Goal: Task Accomplishment & Management: Manage account settings

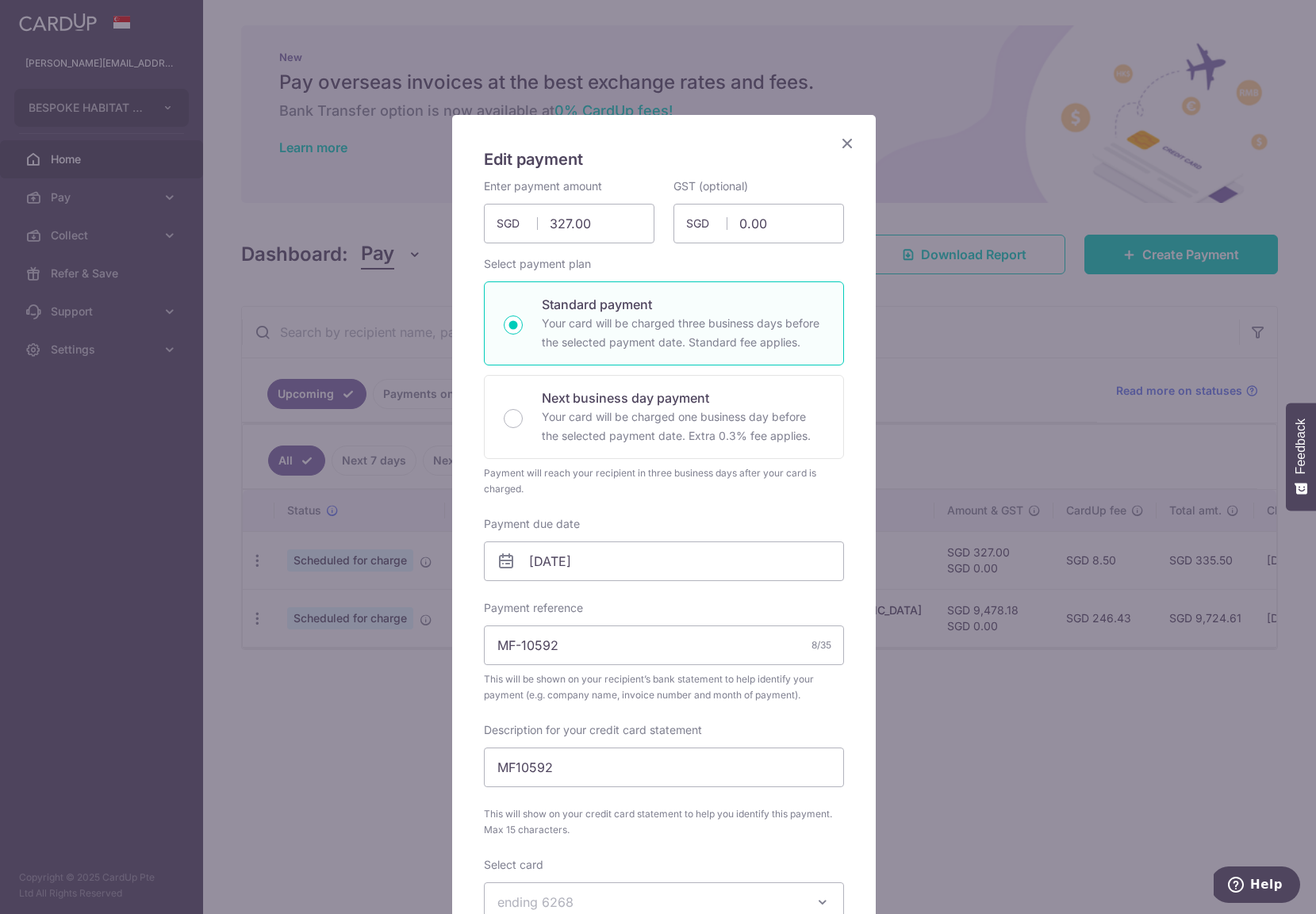
scroll to position [373, 0]
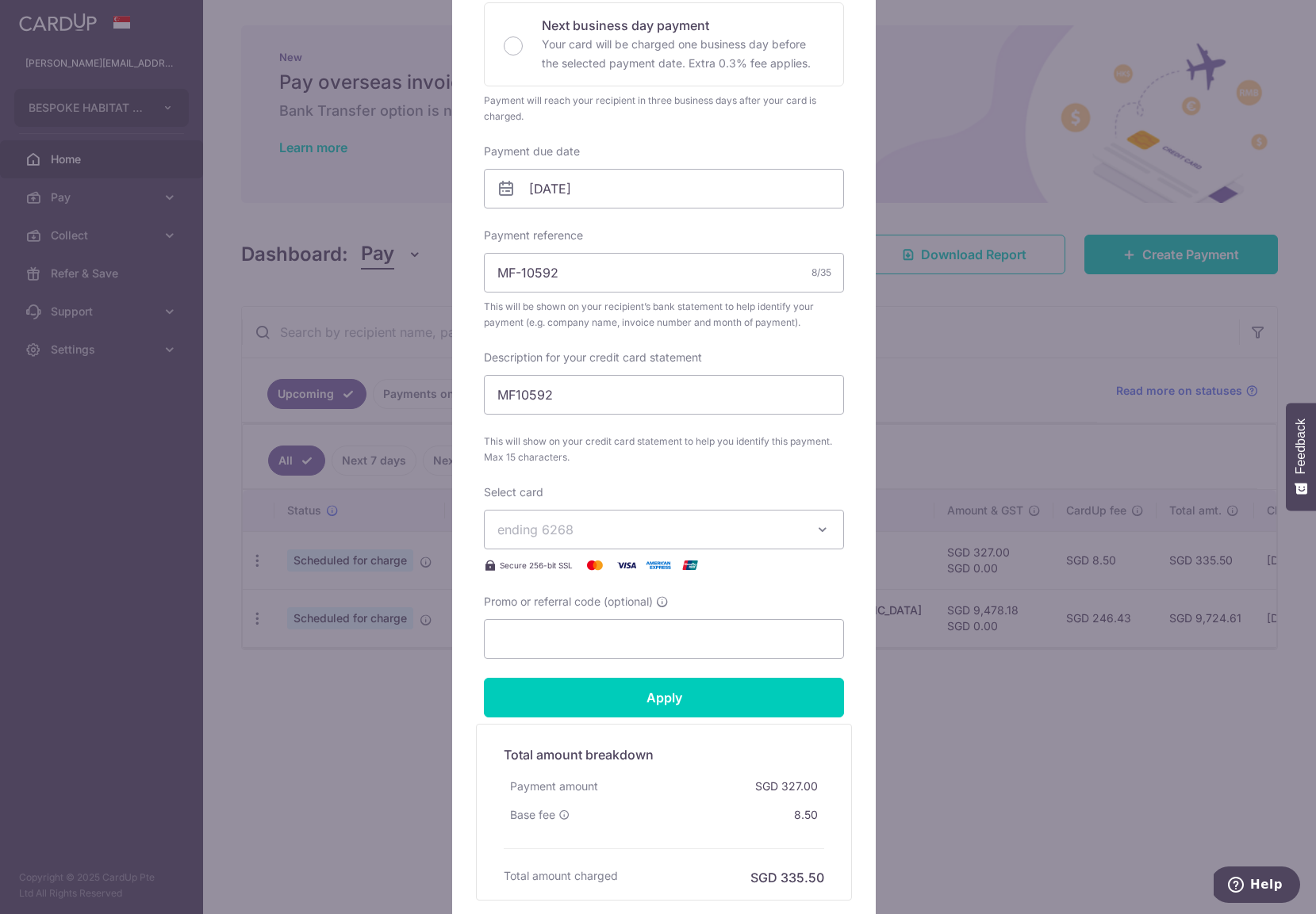
click at [251, 125] on div "Edit payment By clicking apply, you will make changes to all payments to BESPOK…" at bounding box center [658, 457] width 1316 height 914
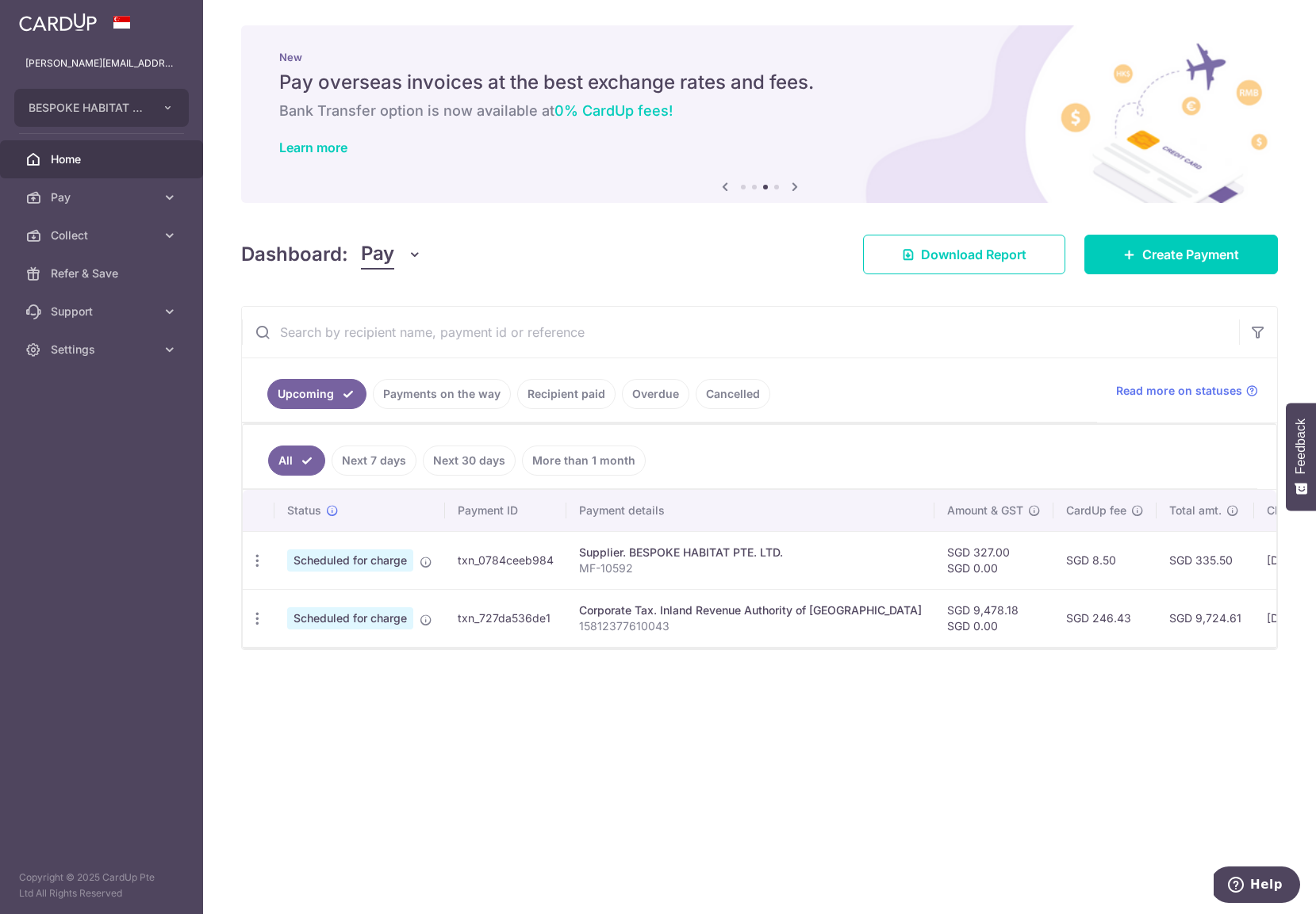
click at [63, 156] on span "Home" at bounding box center [103, 159] width 104 height 16
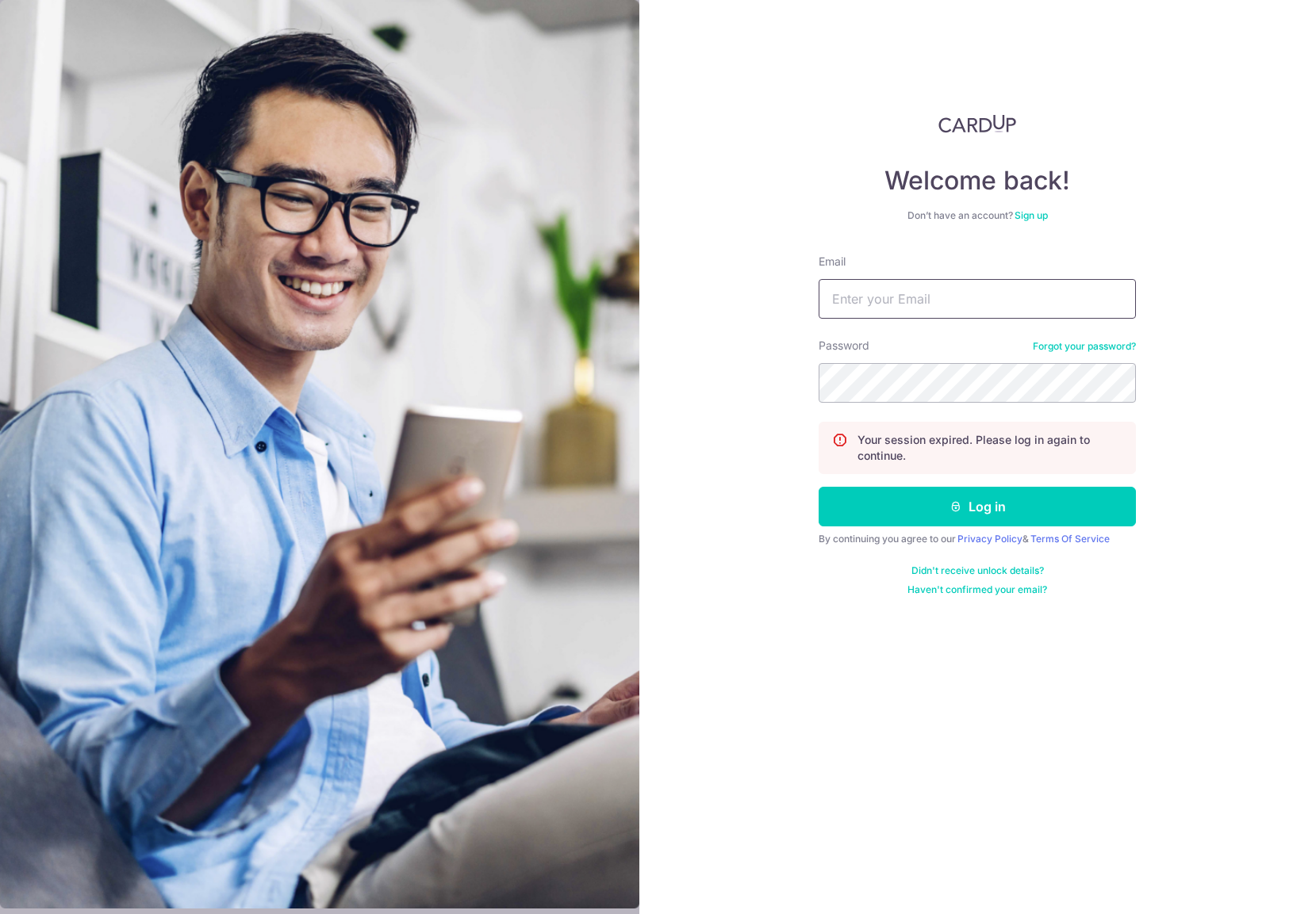
type input "[PERSON_NAME][EMAIL_ADDRESS][DOMAIN_NAME]"
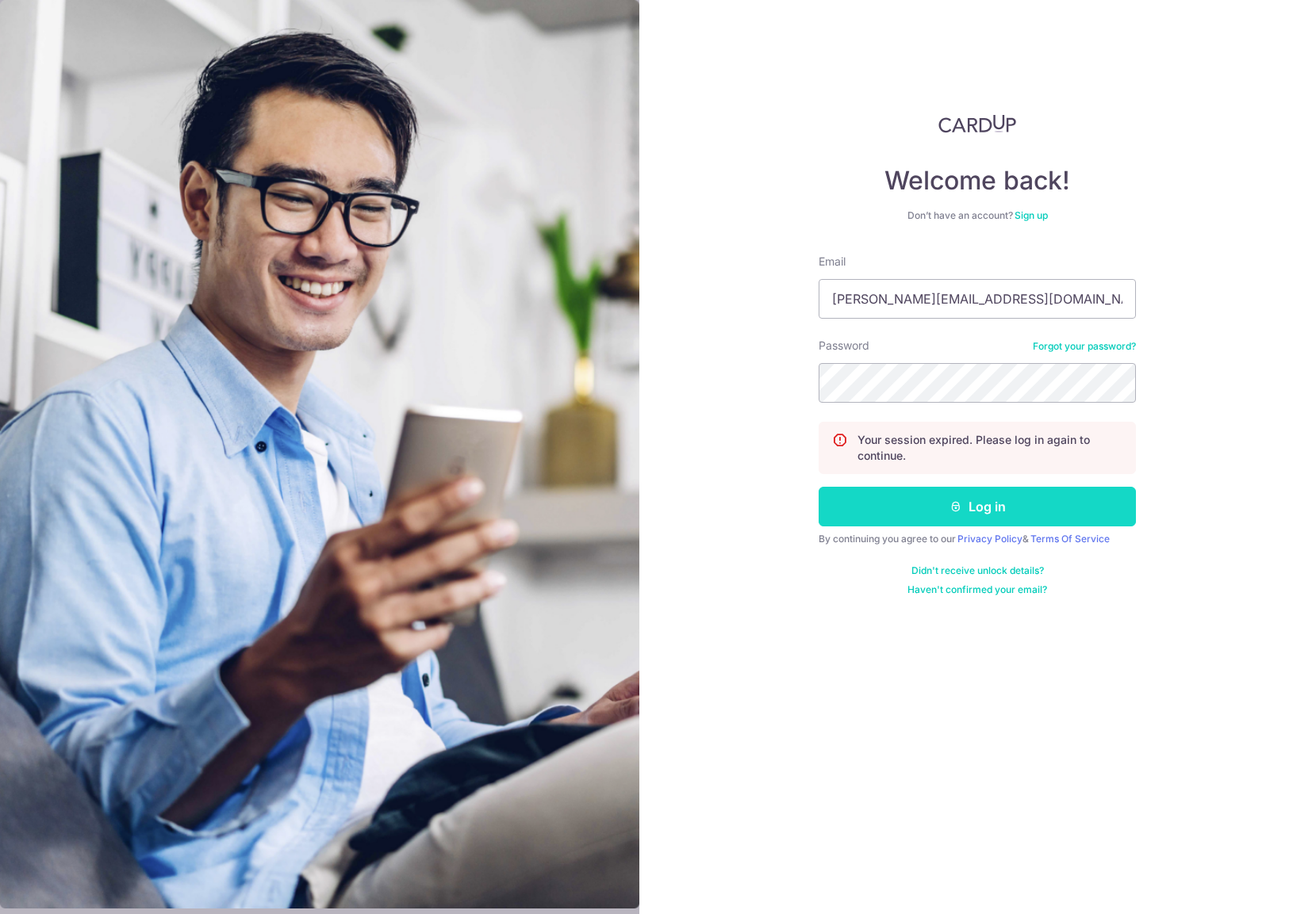
click at [902, 503] on button "Log in" at bounding box center [977, 507] width 317 height 39
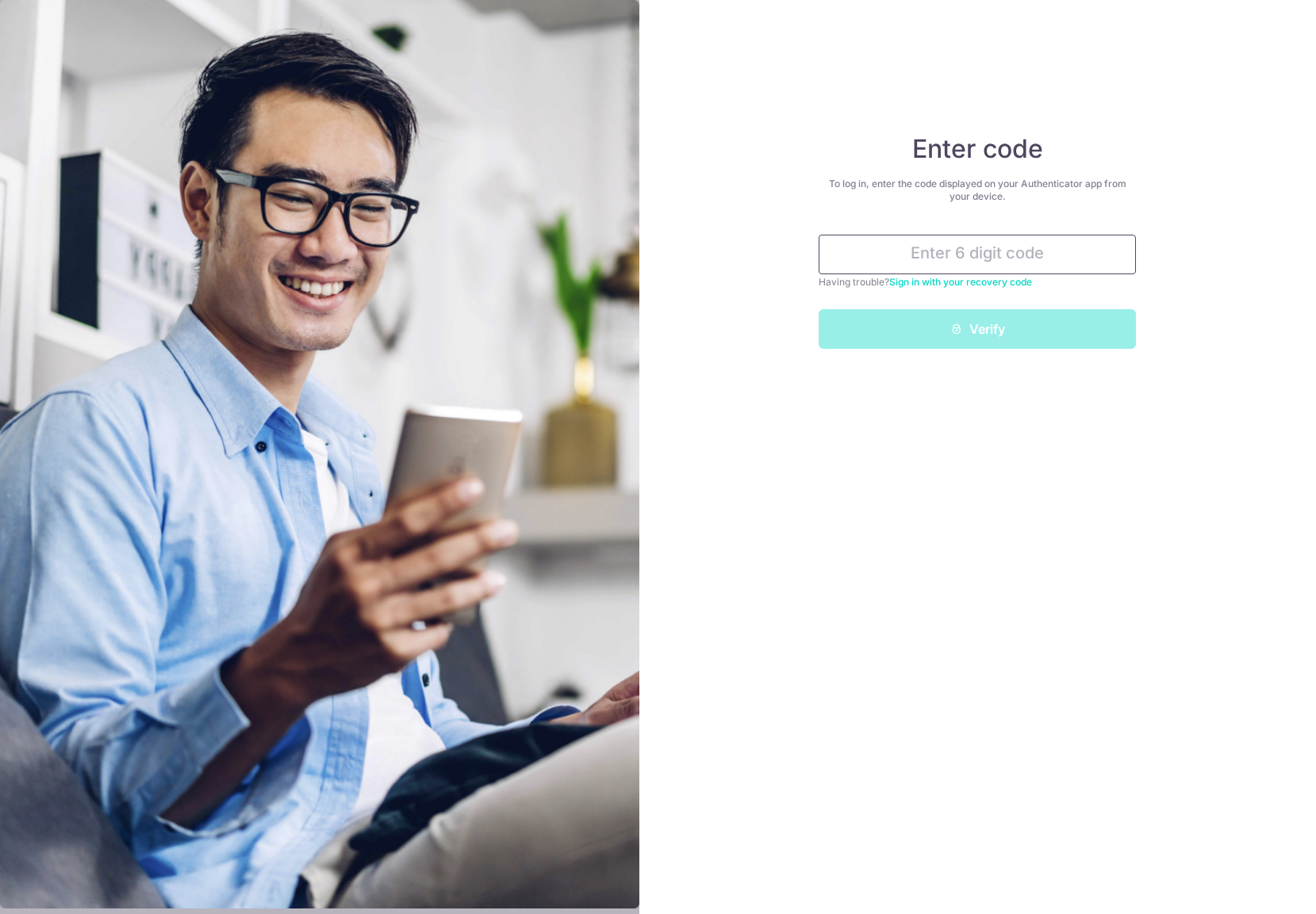
click at [982, 251] on input "text" at bounding box center [977, 255] width 317 height 39
click at [970, 257] on input "text" at bounding box center [977, 255] width 317 height 39
click at [971, 259] on input "text" at bounding box center [977, 255] width 317 height 39
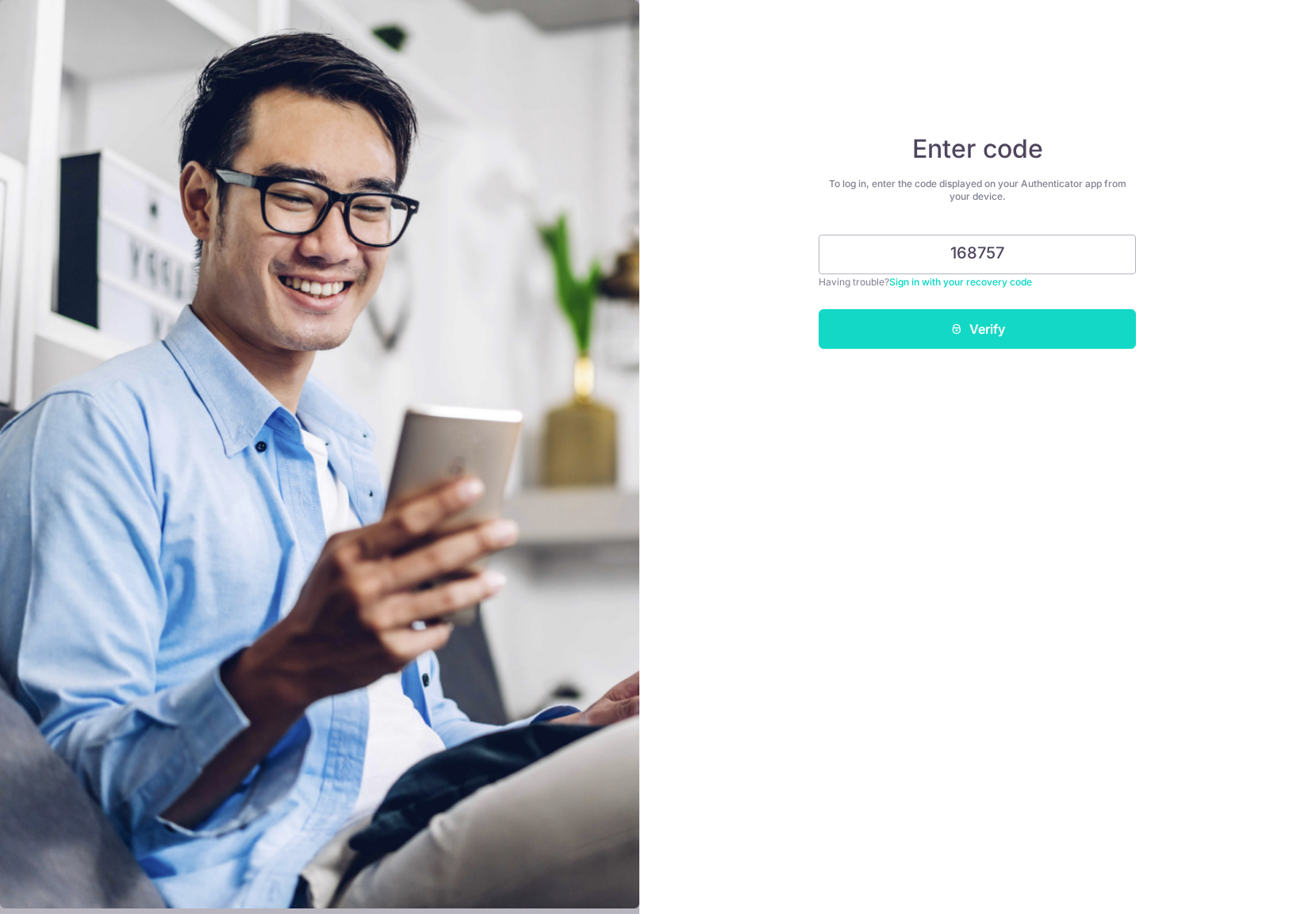
type input "168757"
click at [975, 323] on button "Verify" at bounding box center [977, 329] width 317 height 39
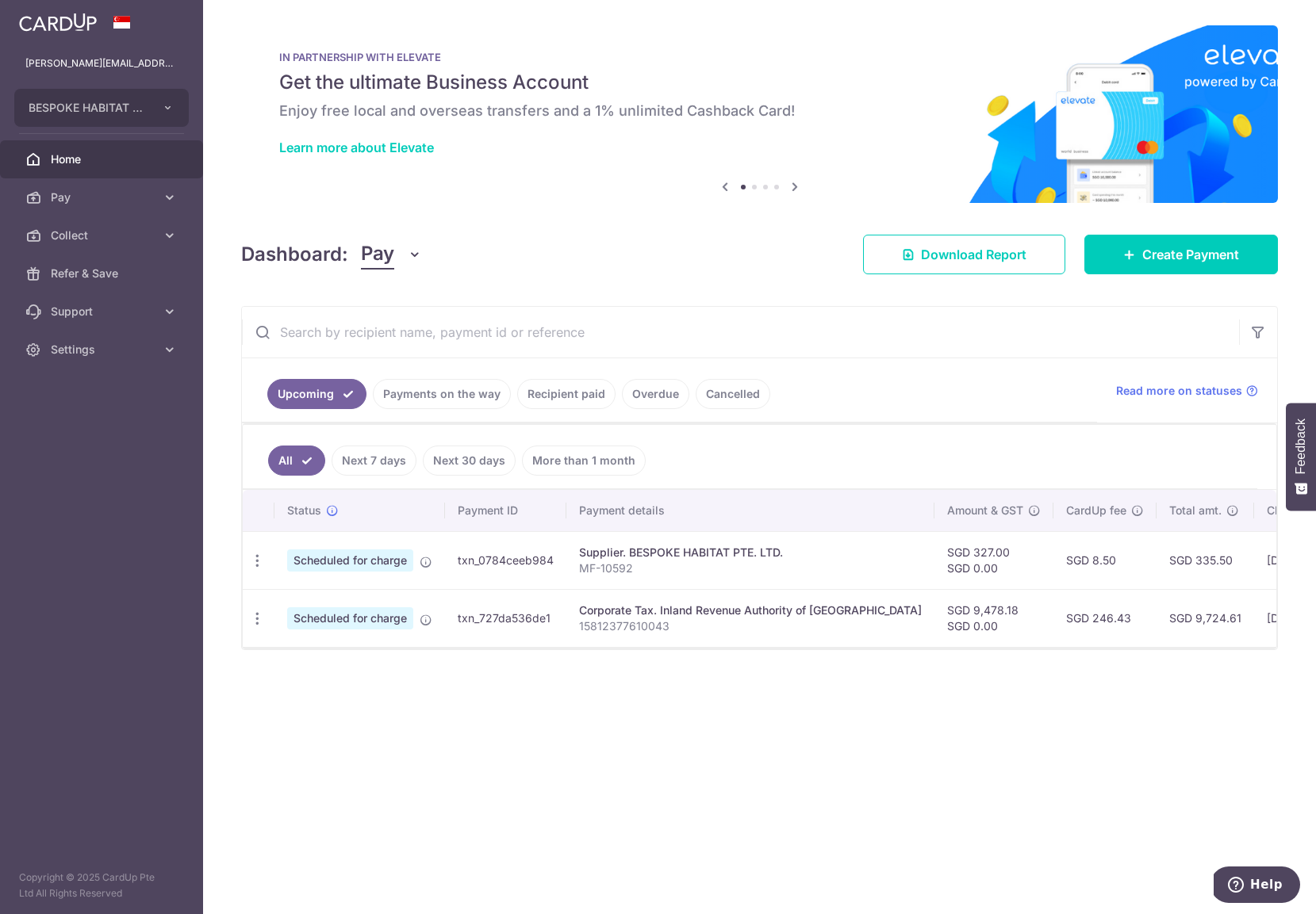
click at [470, 768] on div "× Pause Schedule Pause all future payments in this series Pause just this one p…" at bounding box center [759, 457] width 1113 height 914
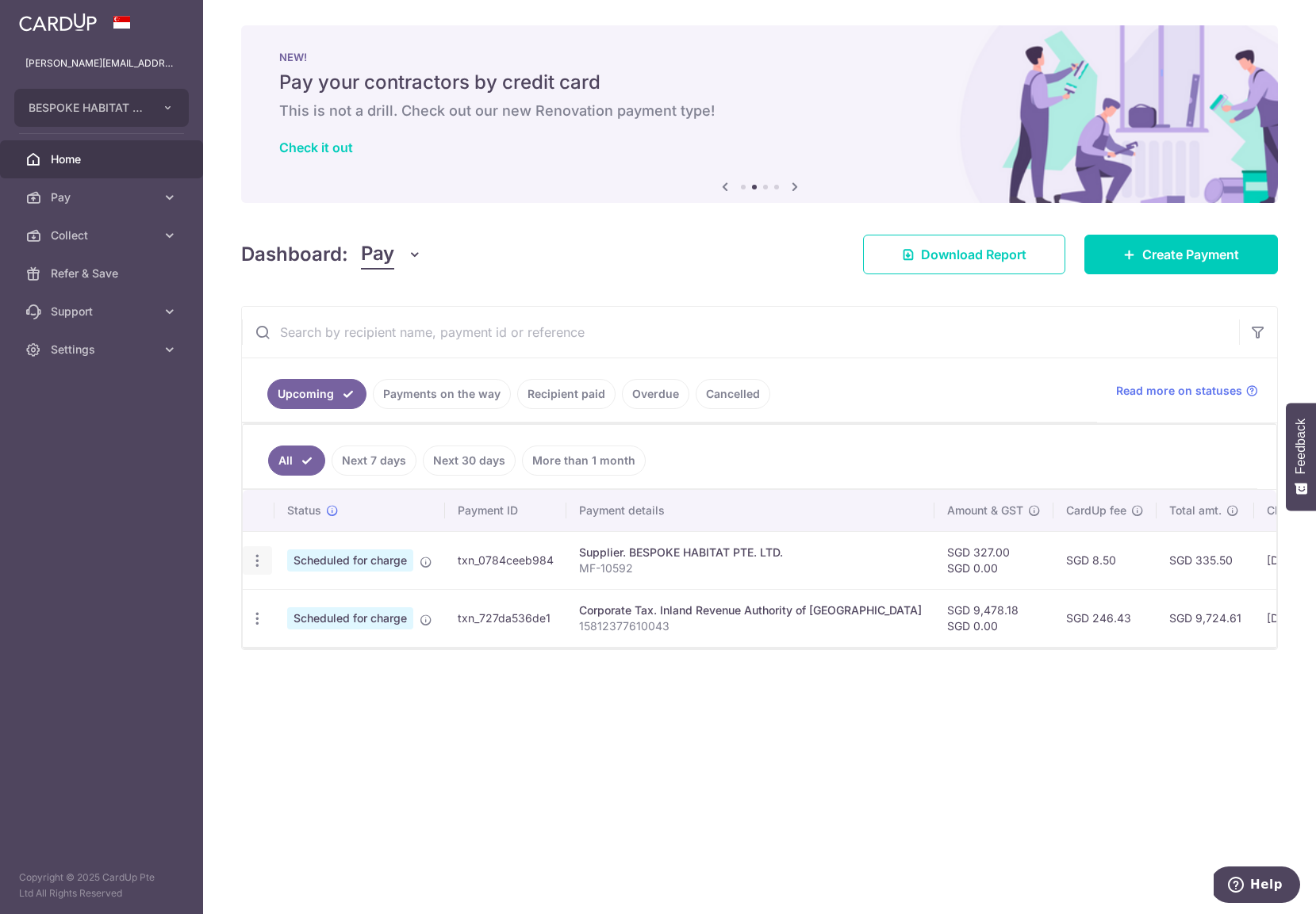
click at [267, 560] on div "Update payment Cancel payment" at bounding box center [258, 561] width 30 height 30
click at [256, 561] on icon "button" at bounding box center [257, 561] width 17 height 17
click at [293, 603] on span "Update payment" at bounding box center [343, 603] width 108 height 19
radio input "true"
type input "327.00"
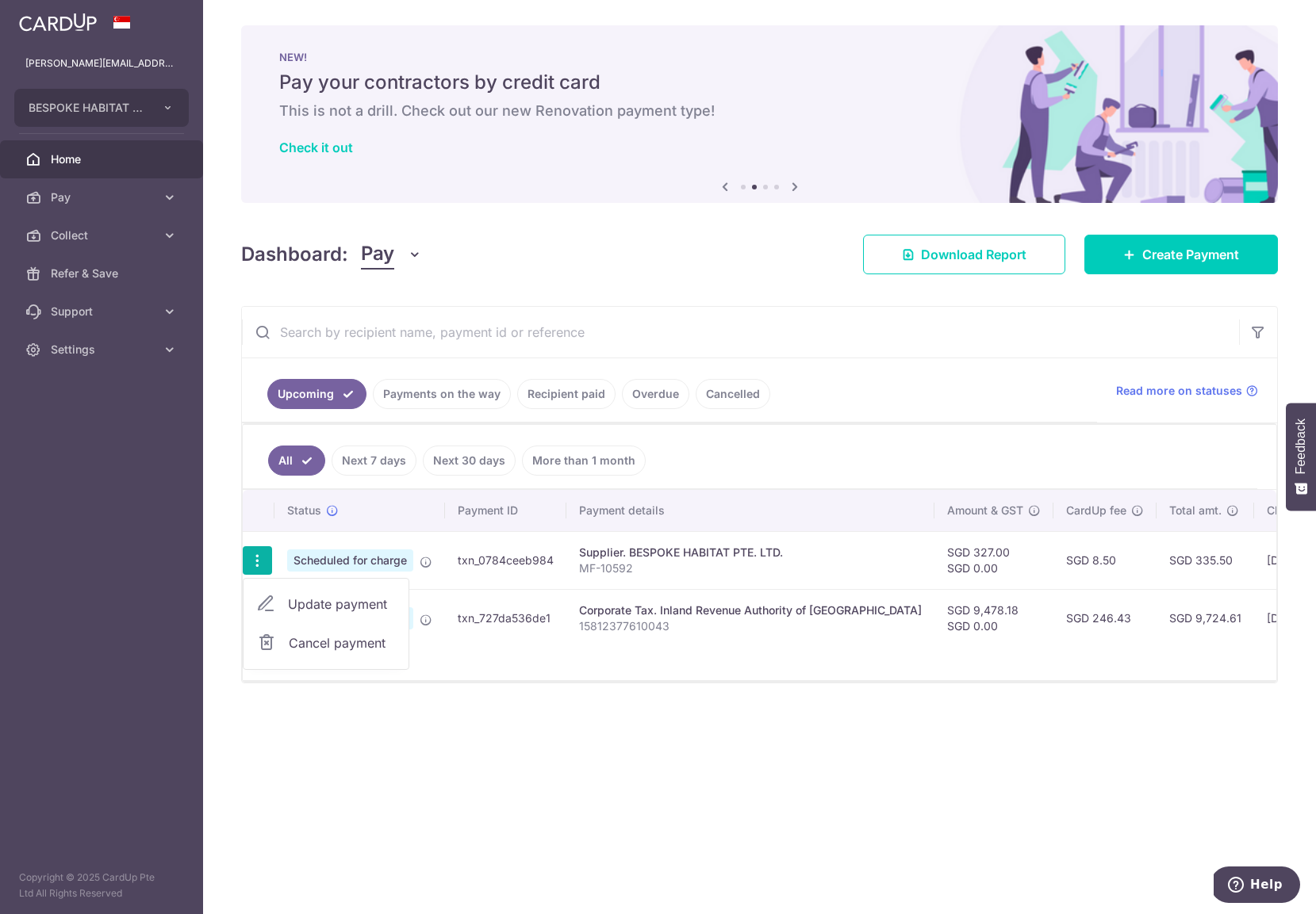
type input "0.00"
type input "[DATE]"
type input "MF-10592"
type input "MF10592"
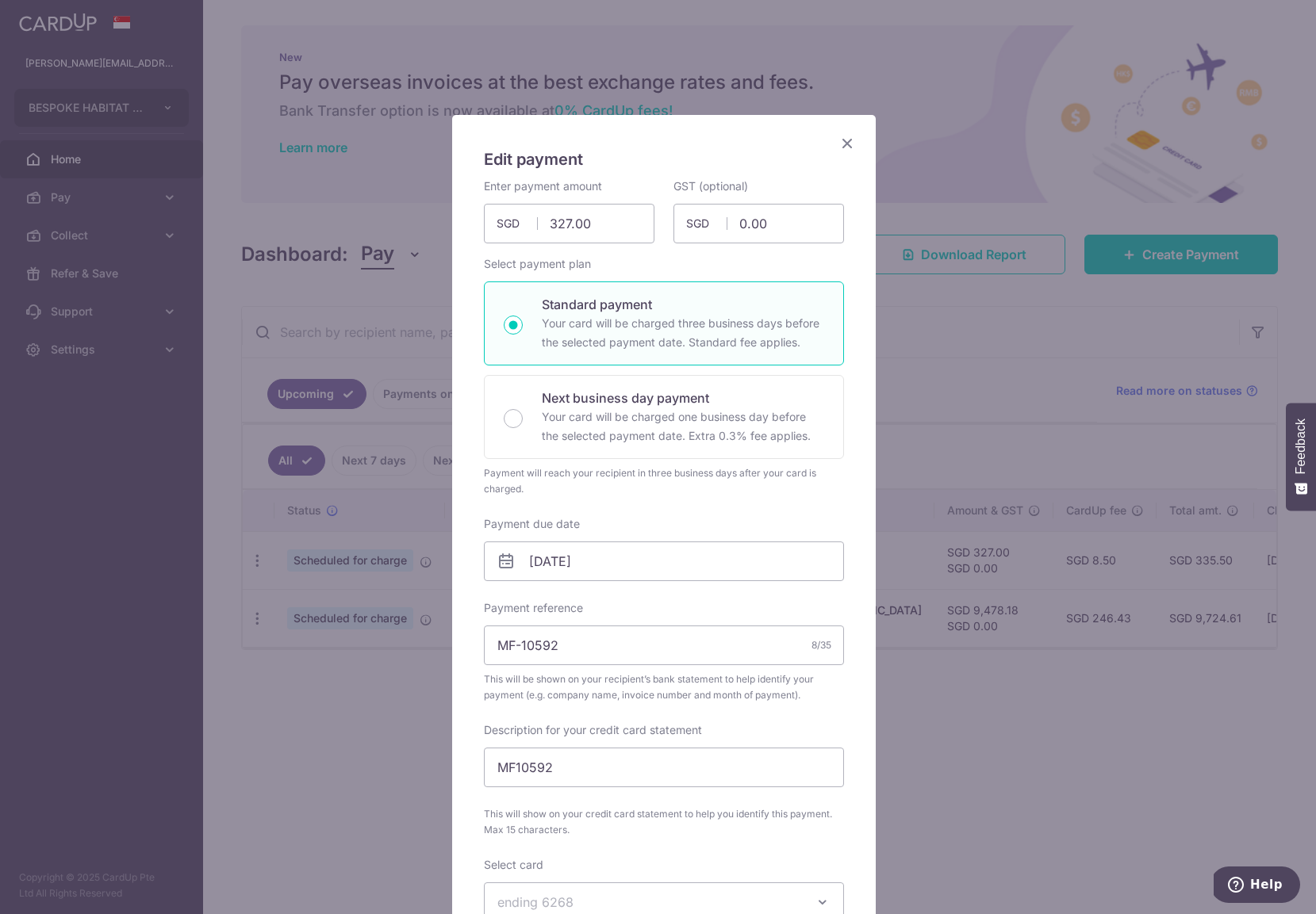
scroll to position [336, 0]
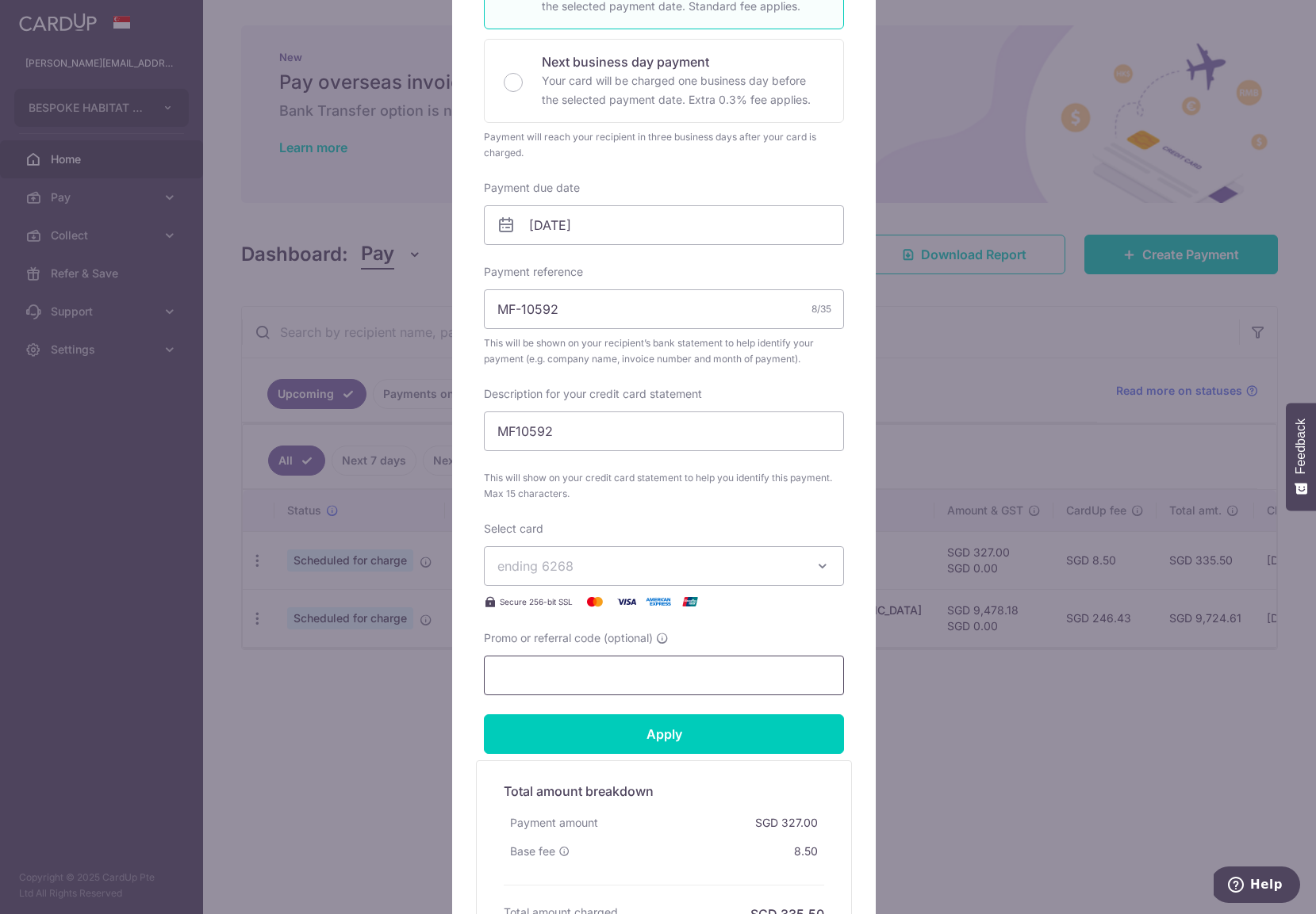
click at [564, 670] on input "Promo or referral code (optional)" at bounding box center [664, 675] width 360 height 39
paste input "BOFF185"
type input "BOFF185"
click at [593, 733] on input "Apply" at bounding box center [664, 734] width 360 height 39
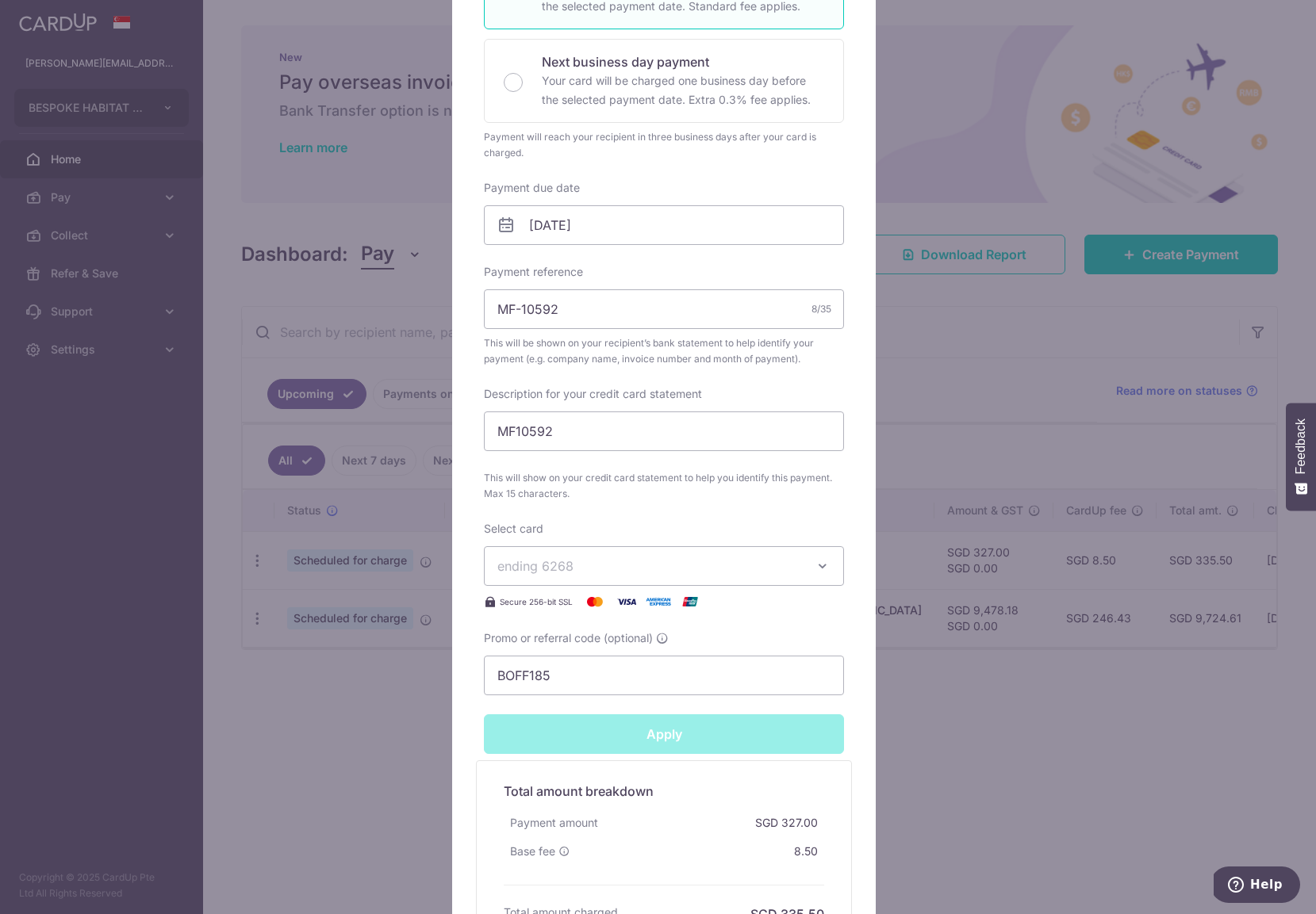
type input "Successfully Applied"
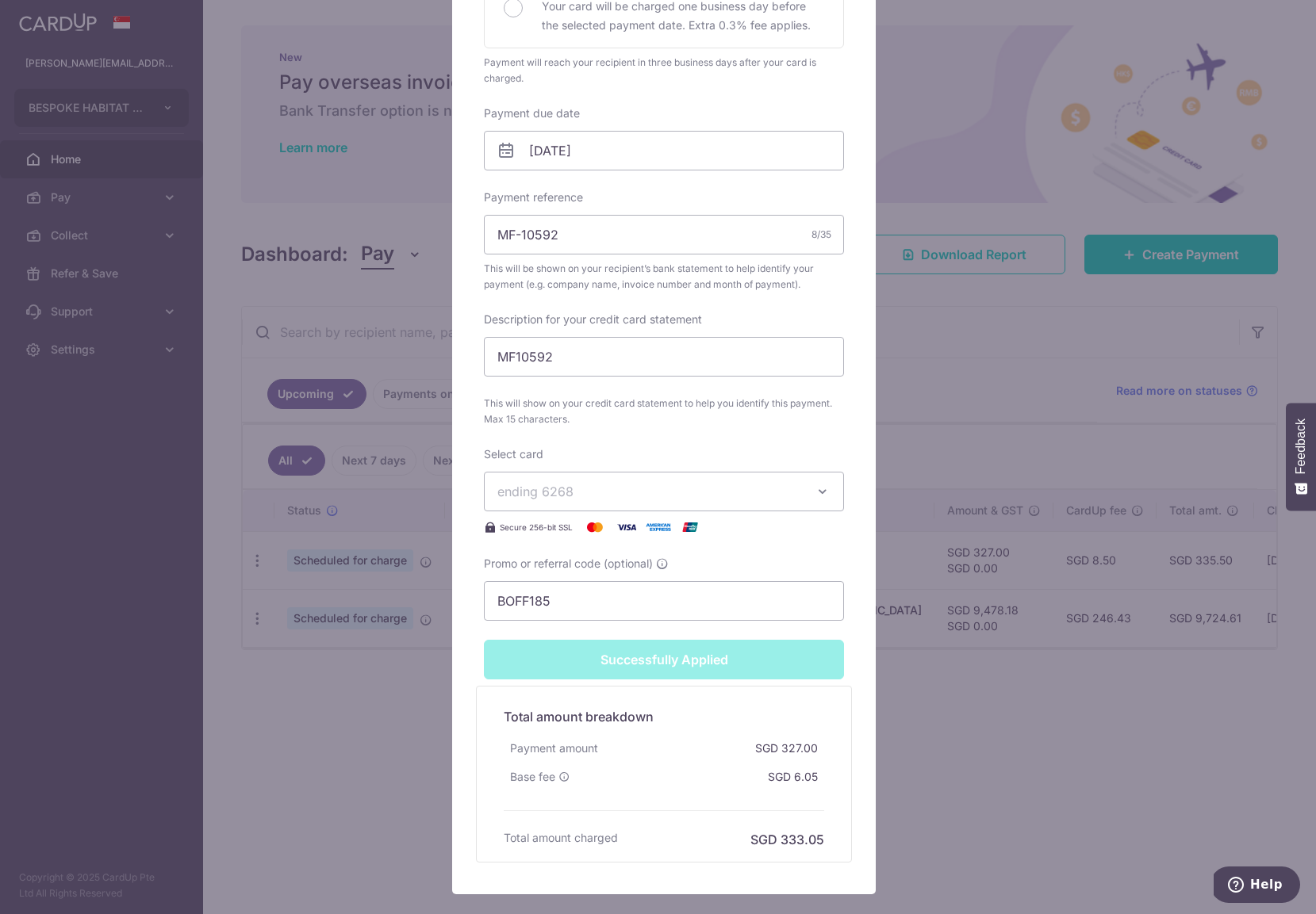
scroll to position [562, 0]
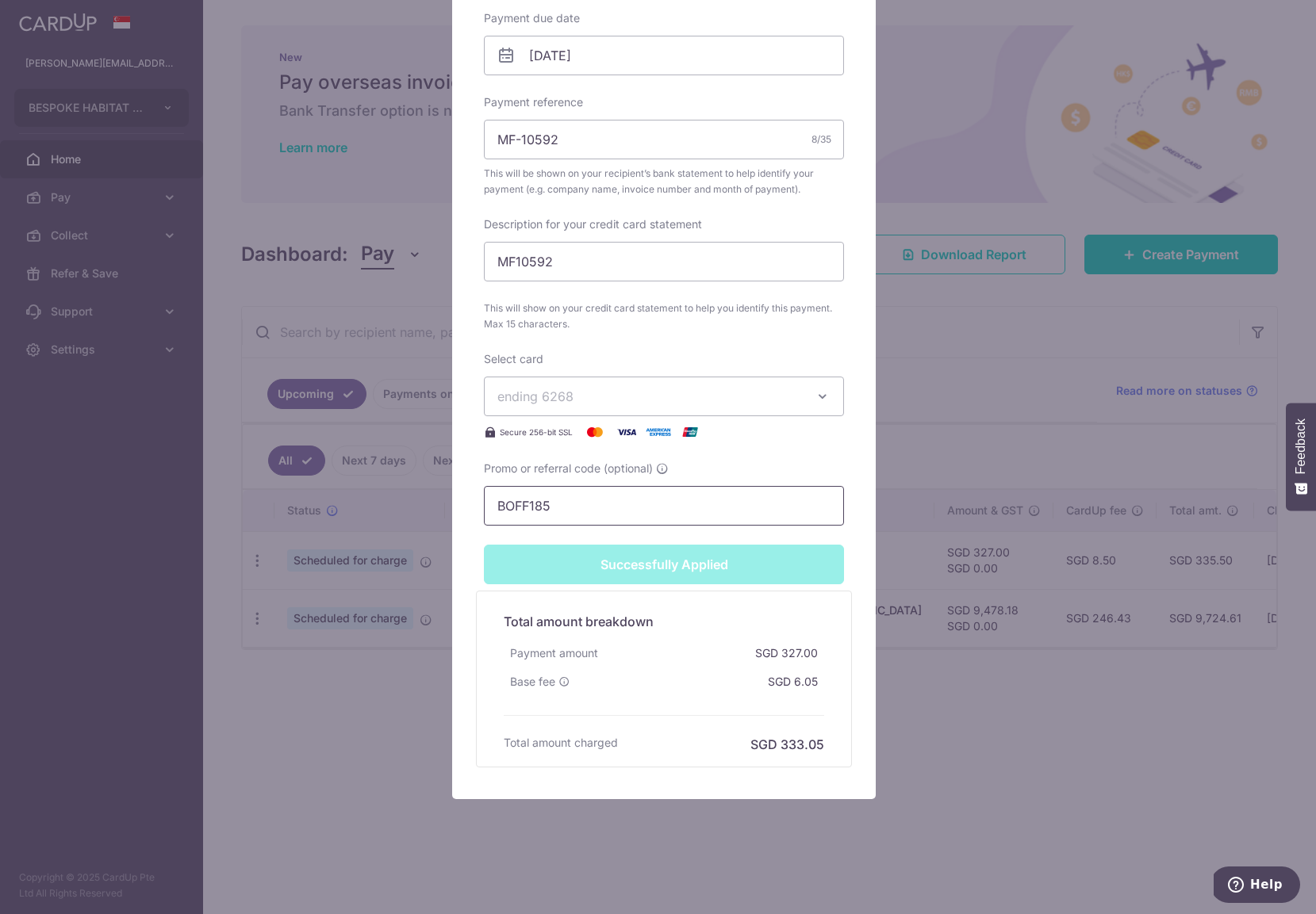
click at [656, 509] on input "BOFF185" at bounding box center [664, 506] width 360 height 39
paste input "REC179"
type input "BREC179"
type input "Apply"
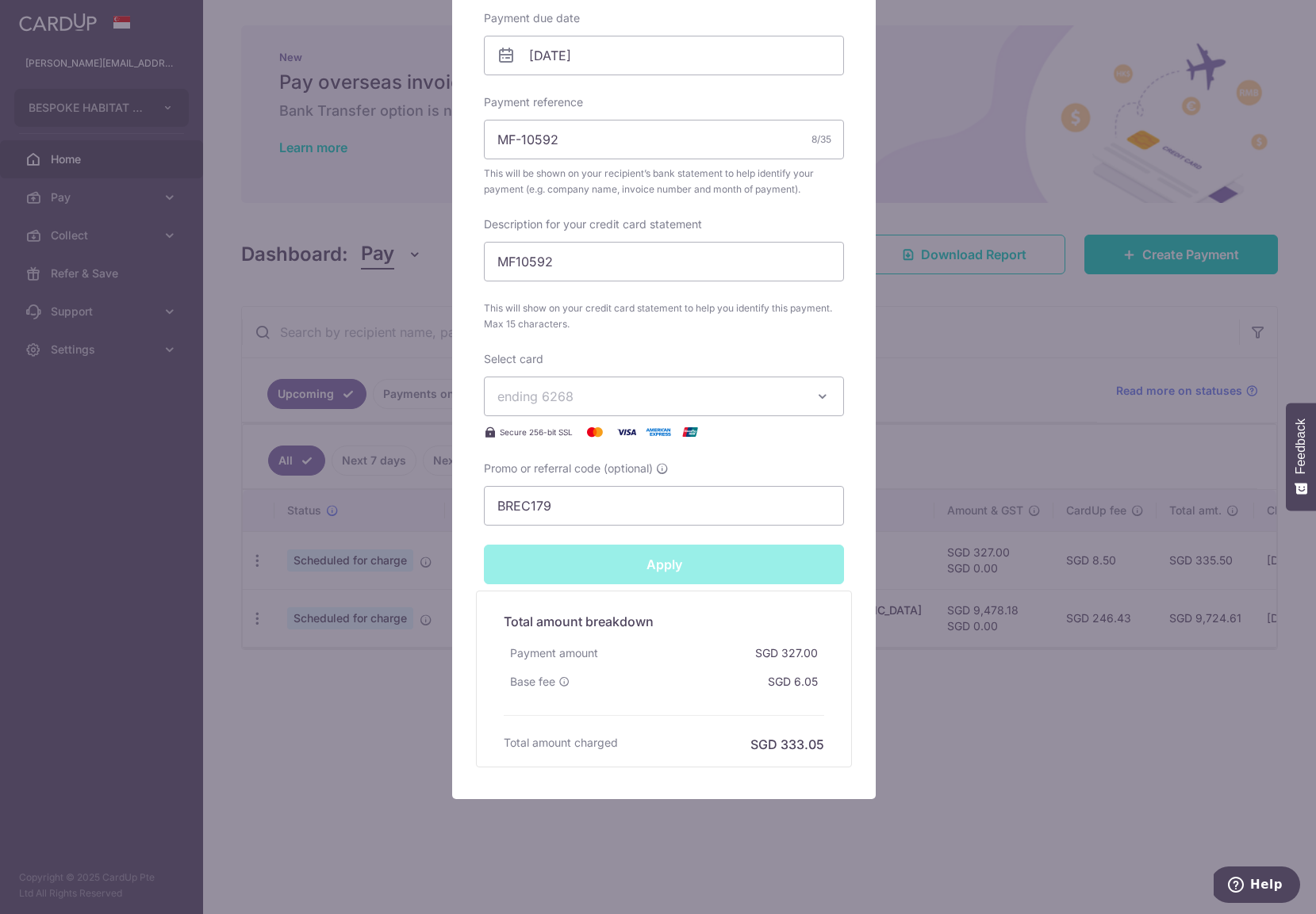
click at [643, 562] on div "Apply" at bounding box center [663, 565] width 379 height 39
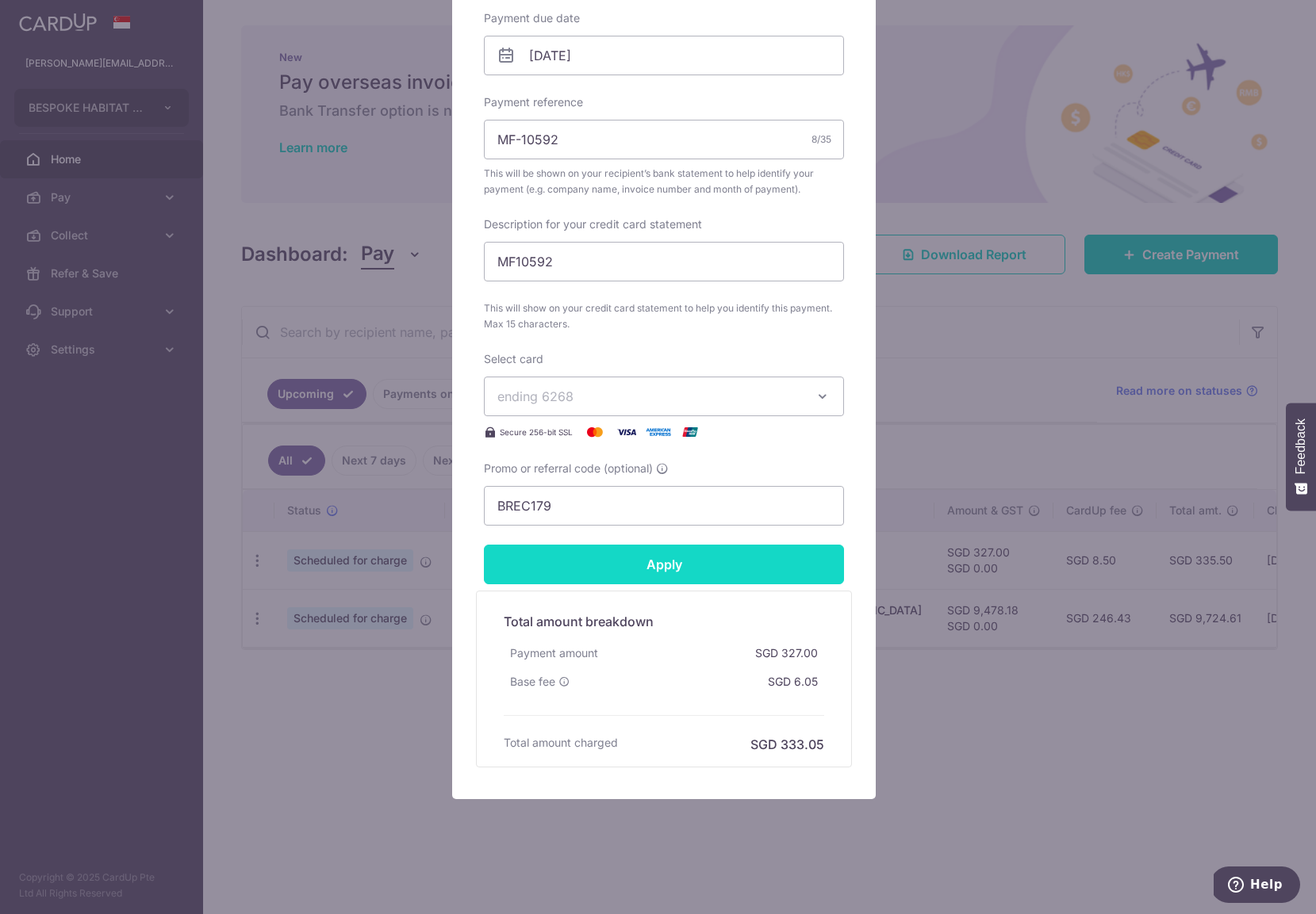
click at [641, 569] on input "Apply" at bounding box center [664, 565] width 360 height 39
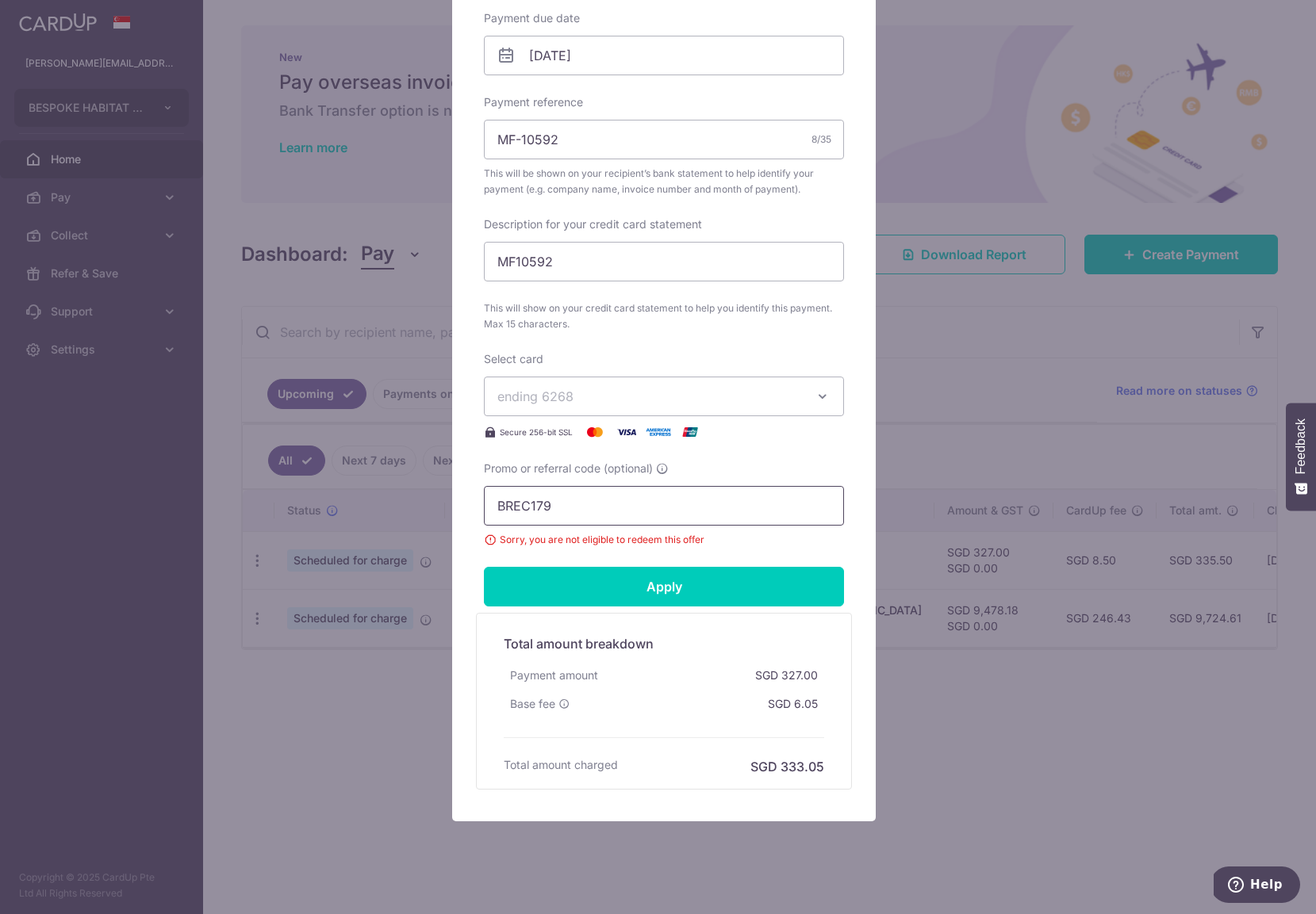
click at [656, 506] on input "BREC179" at bounding box center [664, 506] width 360 height 39
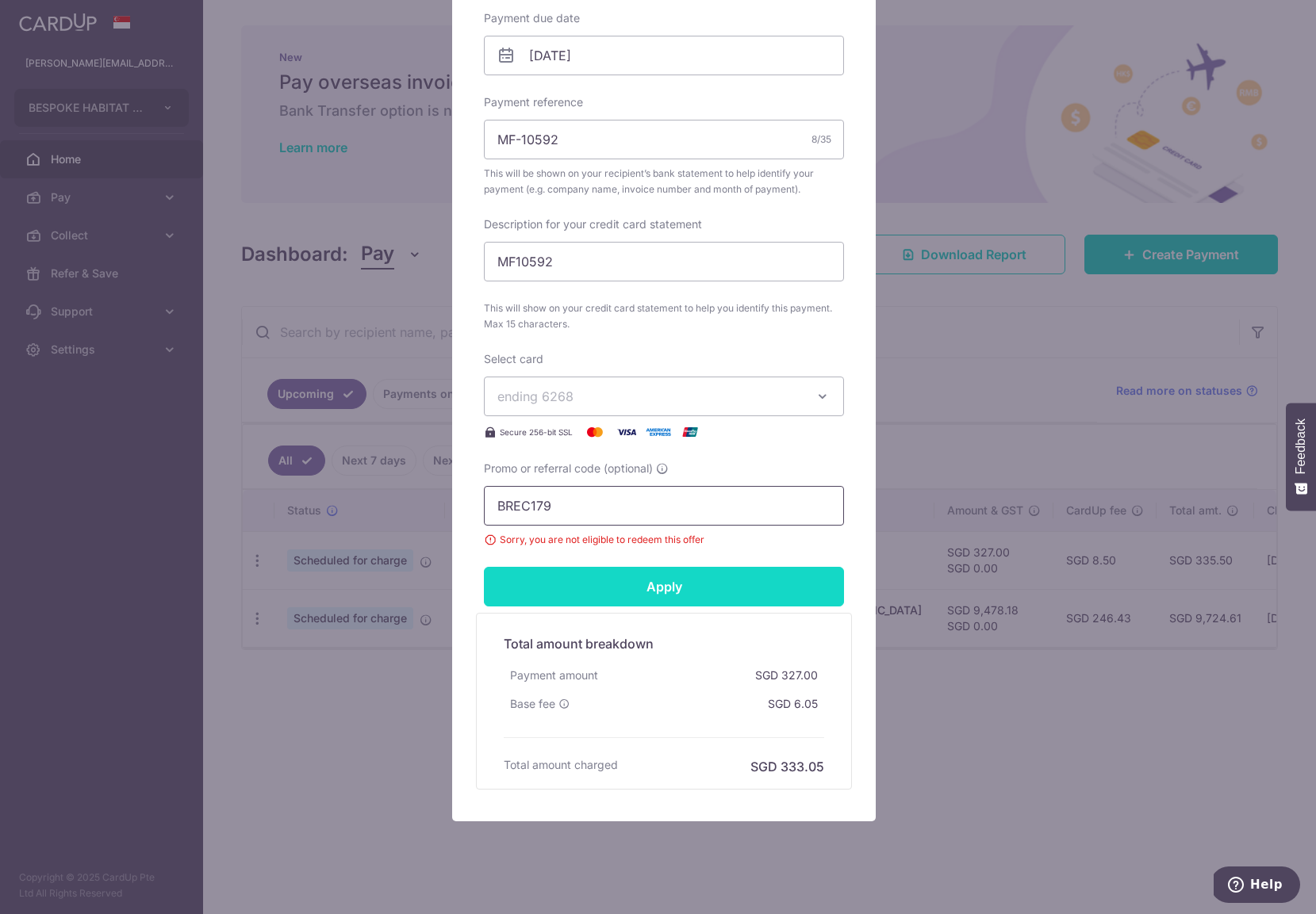
paste input "OFF185"
type input "BOFF185"
click at [602, 574] on input "Apply" at bounding box center [664, 586] width 360 height 39
type input "Successfully Applied"
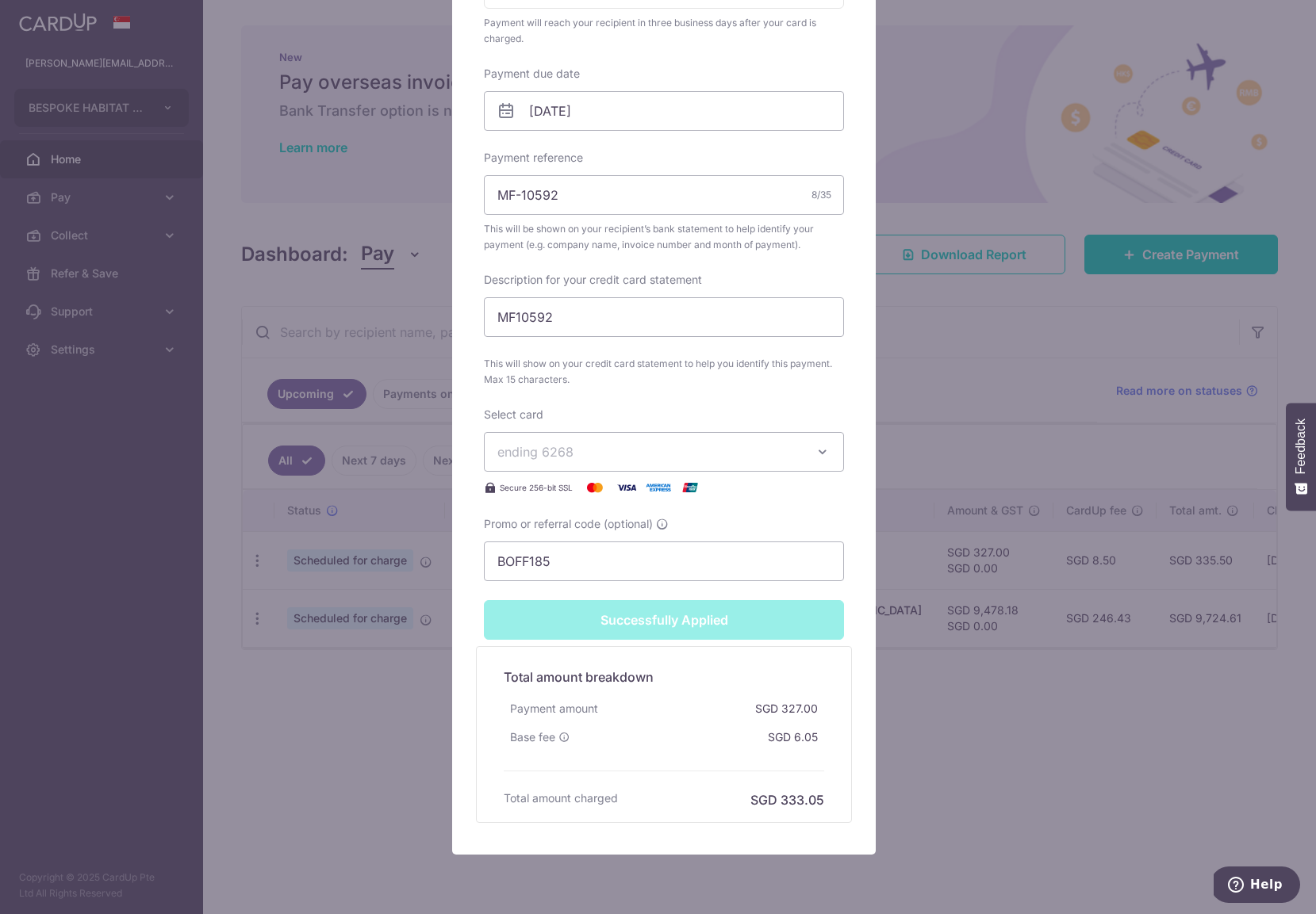
scroll to position [562, 0]
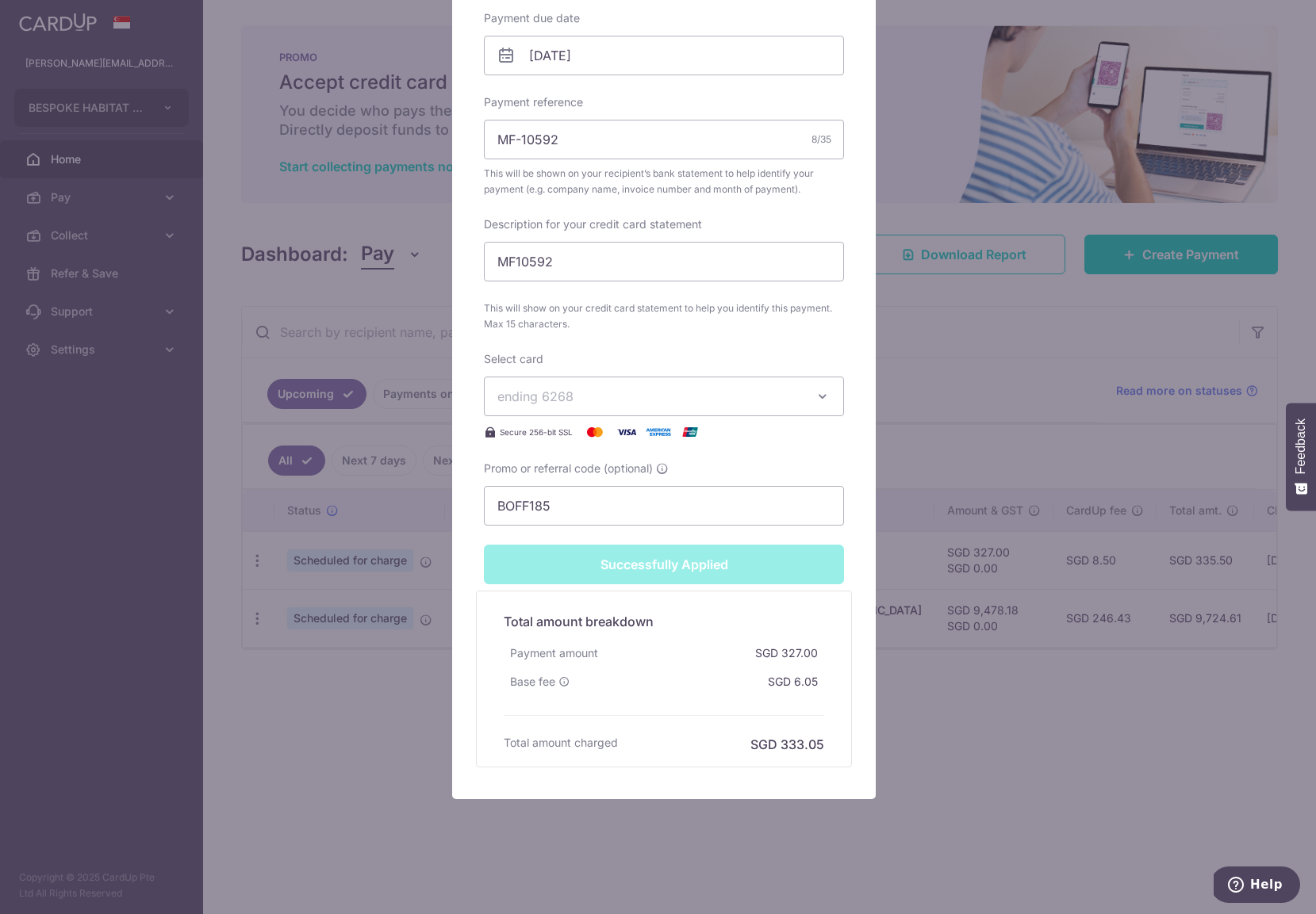
click at [600, 569] on div "Successfully Applied" at bounding box center [663, 565] width 379 height 39
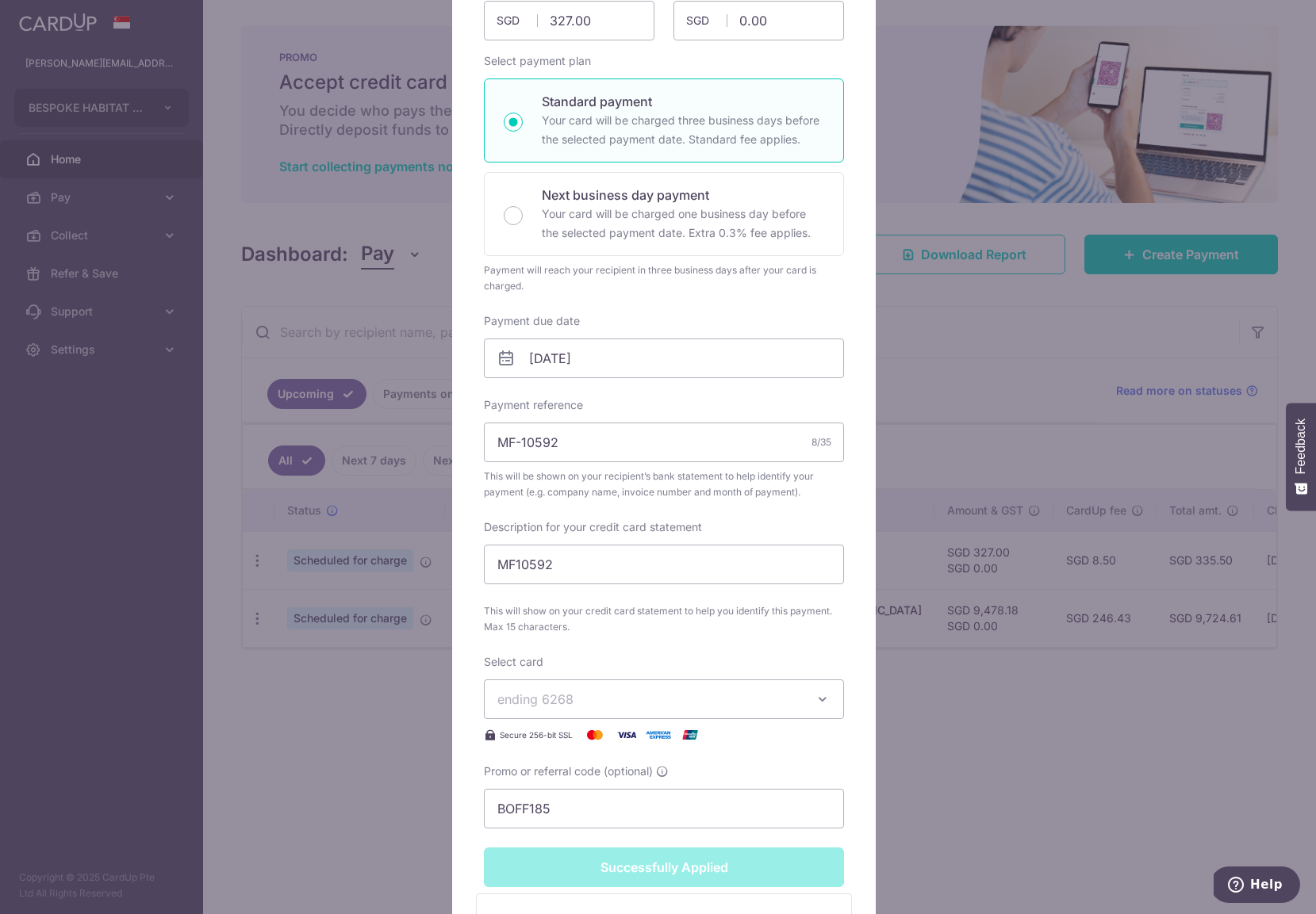
scroll to position [0, 0]
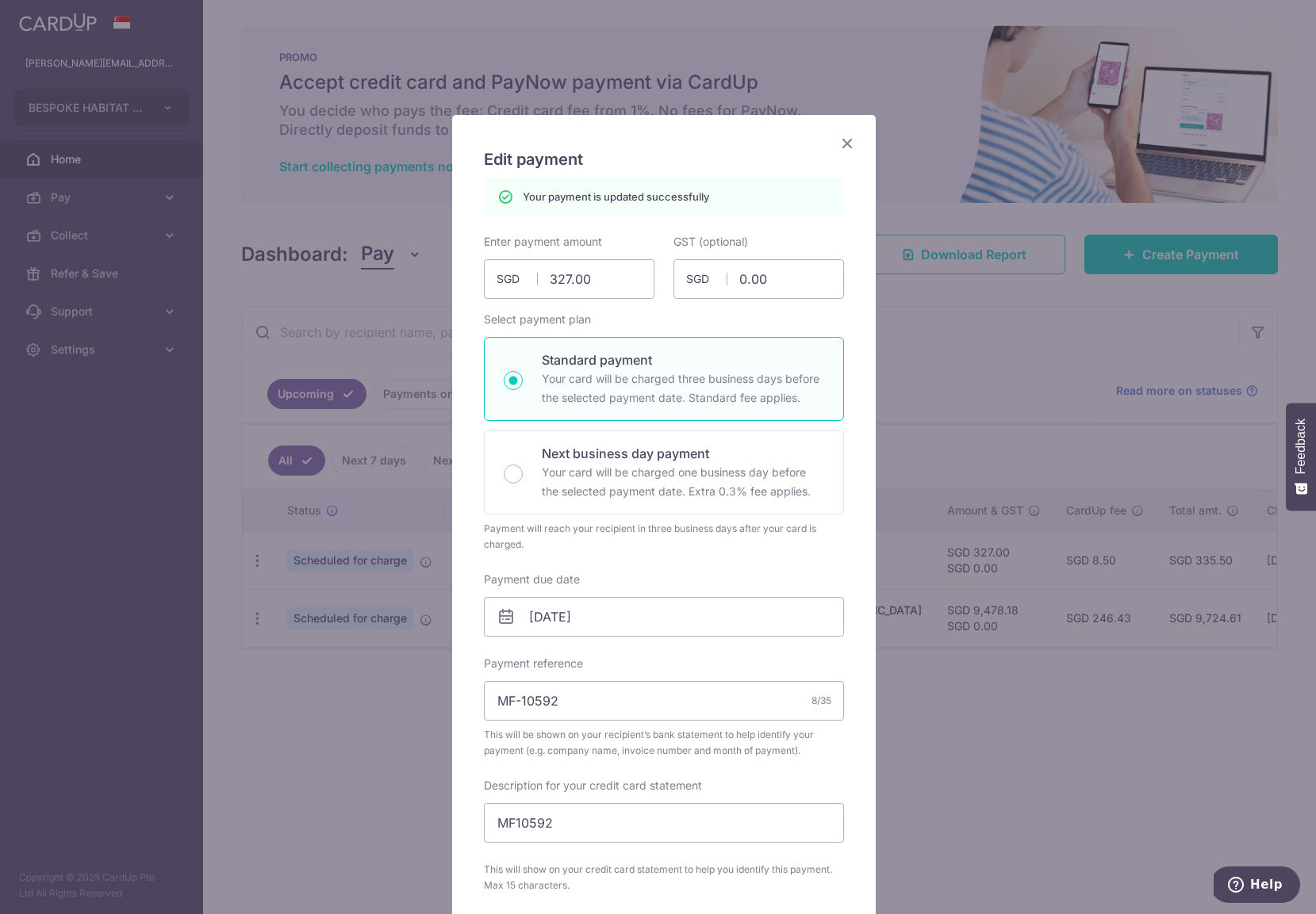
click at [840, 145] on icon "Close" at bounding box center [846, 143] width 19 height 20
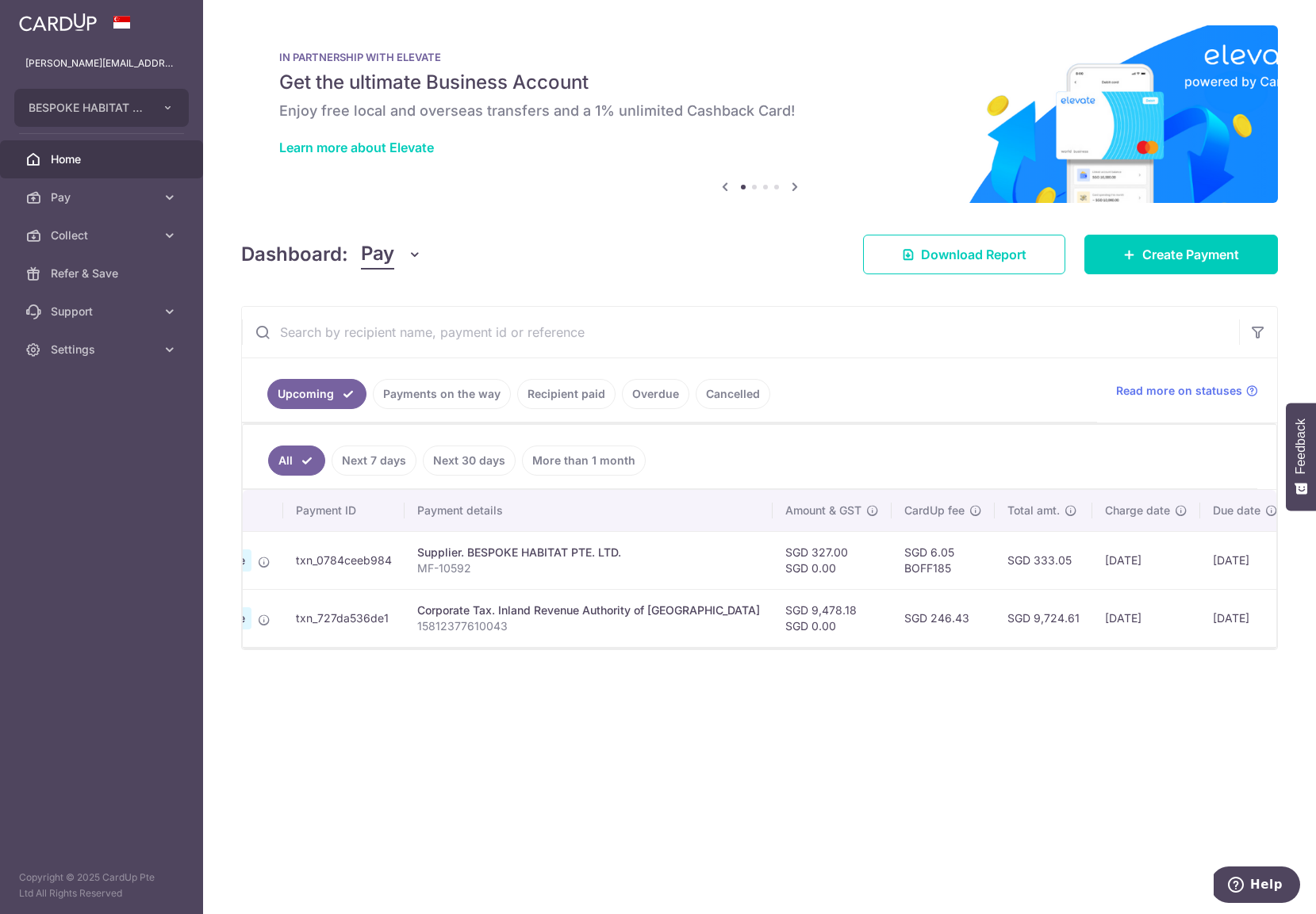
scroll to position [0, 233]
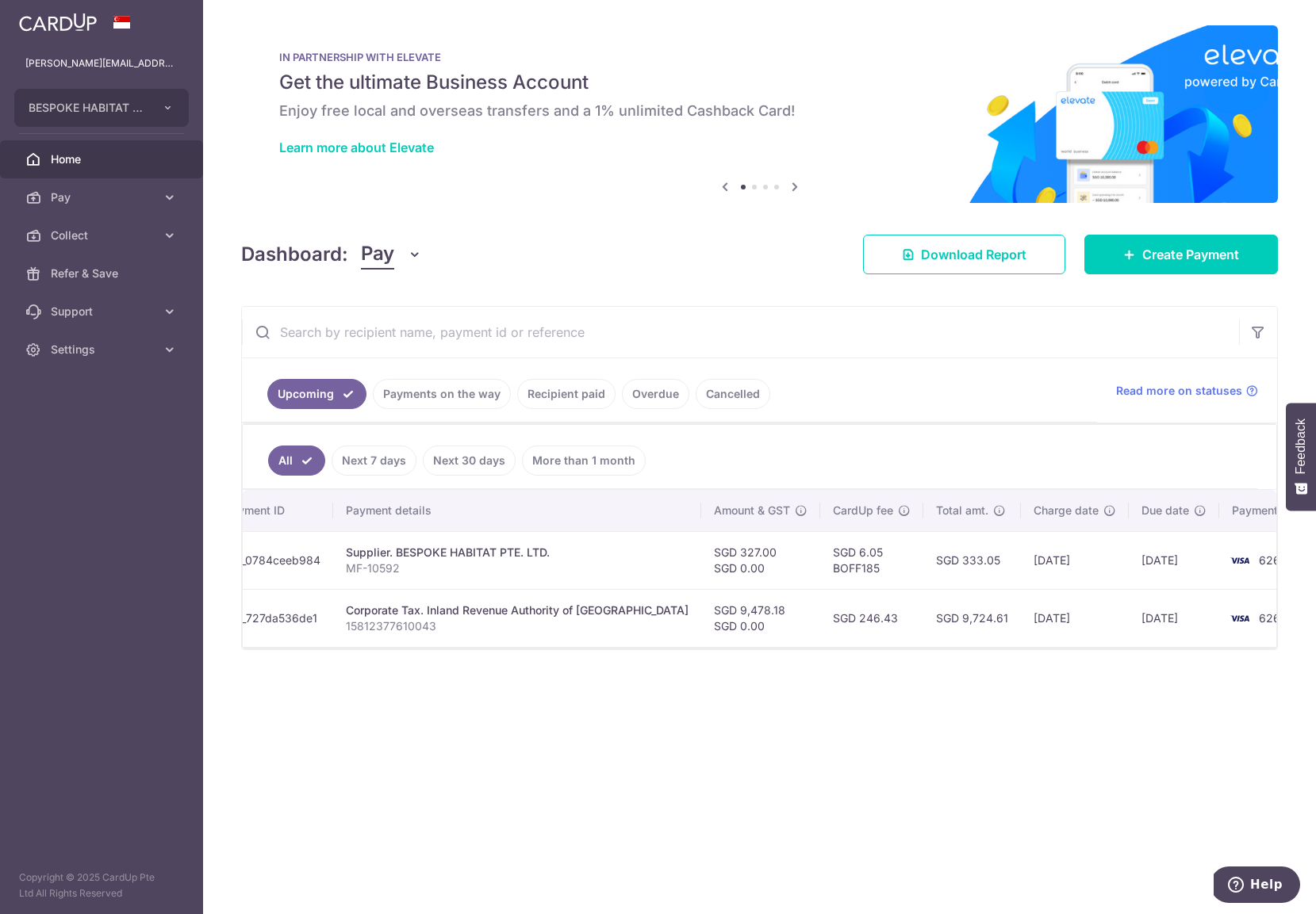
click at [820, 564] on td "SGD 6.05 BOFF185" at bounding box center [871, 560] width 103 height 58
copy td "BOFF185"
drag, startPoint x: 762, startPoint y: 656, endPoint x: 427, endPoint y: 664, distance: 335.1
click at [427, 664] on div "× Pause Schedule Pause all future payments in this series Pause just this one p…" at bounding box center [759, 457] width 1113 height 914
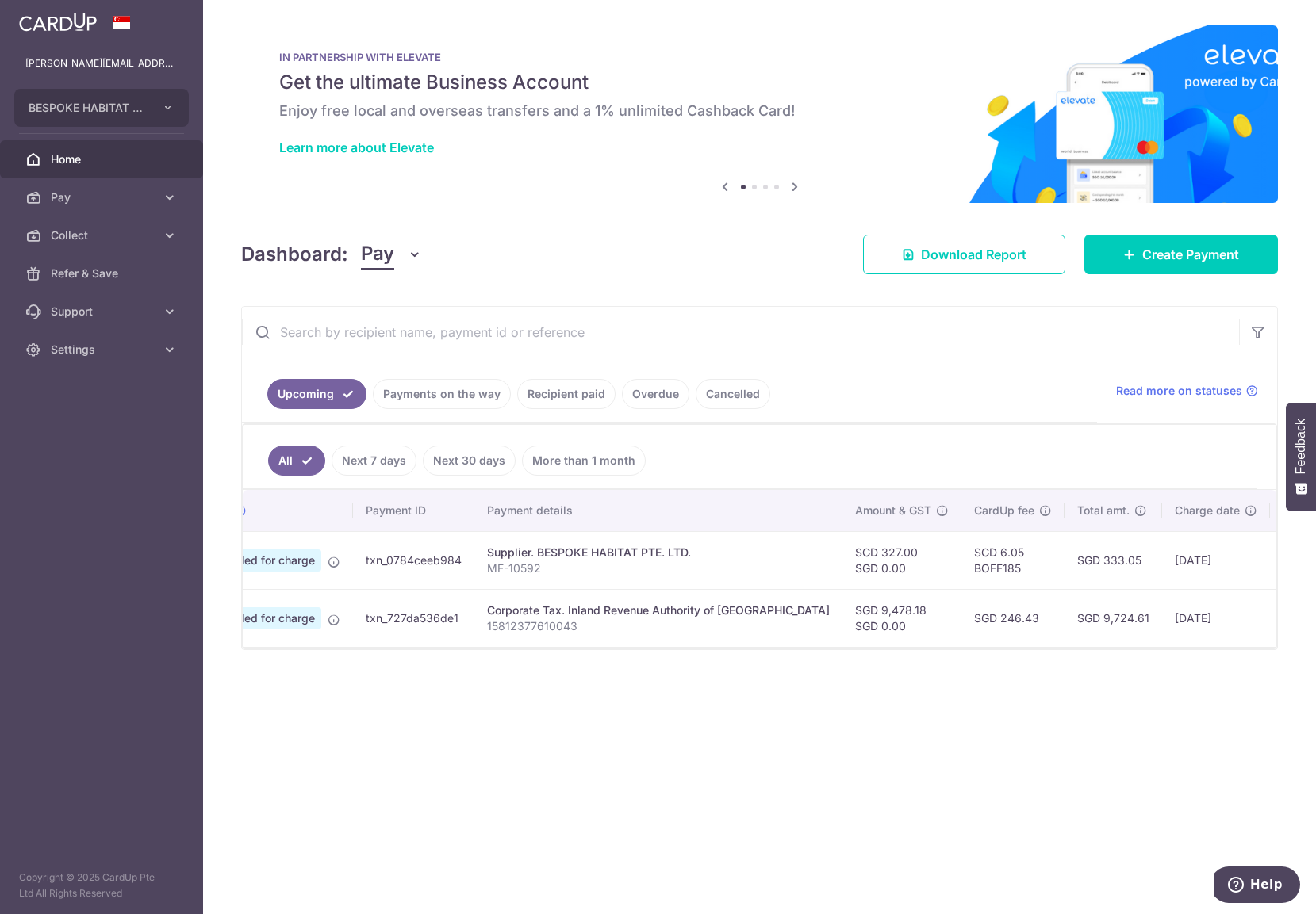
scroll to position [0, 0]
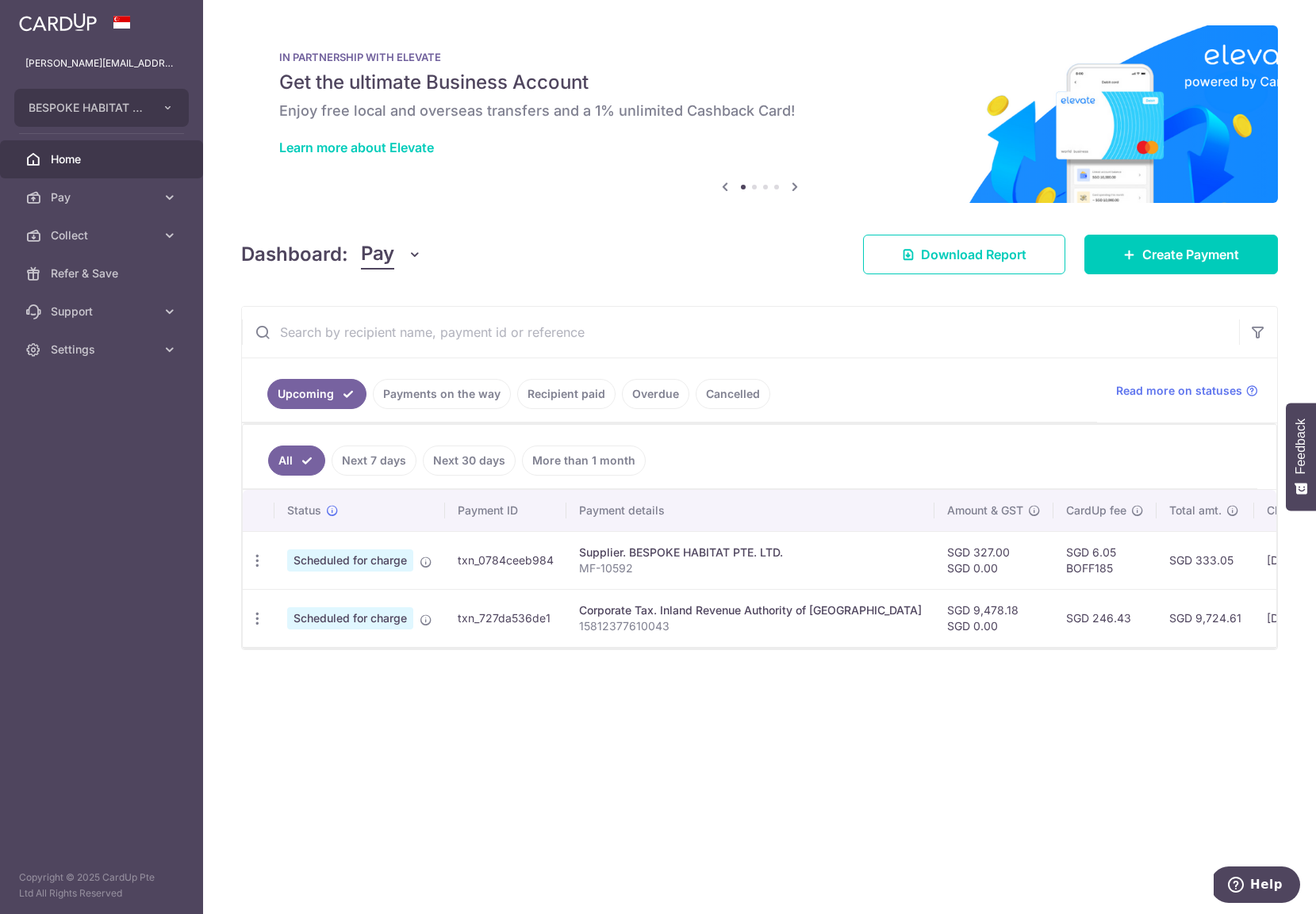
drag, startPoint x: 487, startPoint y: 655, endPoint x: 266, endPoint y: 655, distance: 221.0
click at [266, 648] on div at bounding box center [760, 648] width 1034 height 2
click at [257, 623] on icon "button" at bounding box center [257, 618] width 17 height 17
click at [289, 655] on span "Update payment" at bounding box center [343, 661] width 108 height 19
radio input "true"
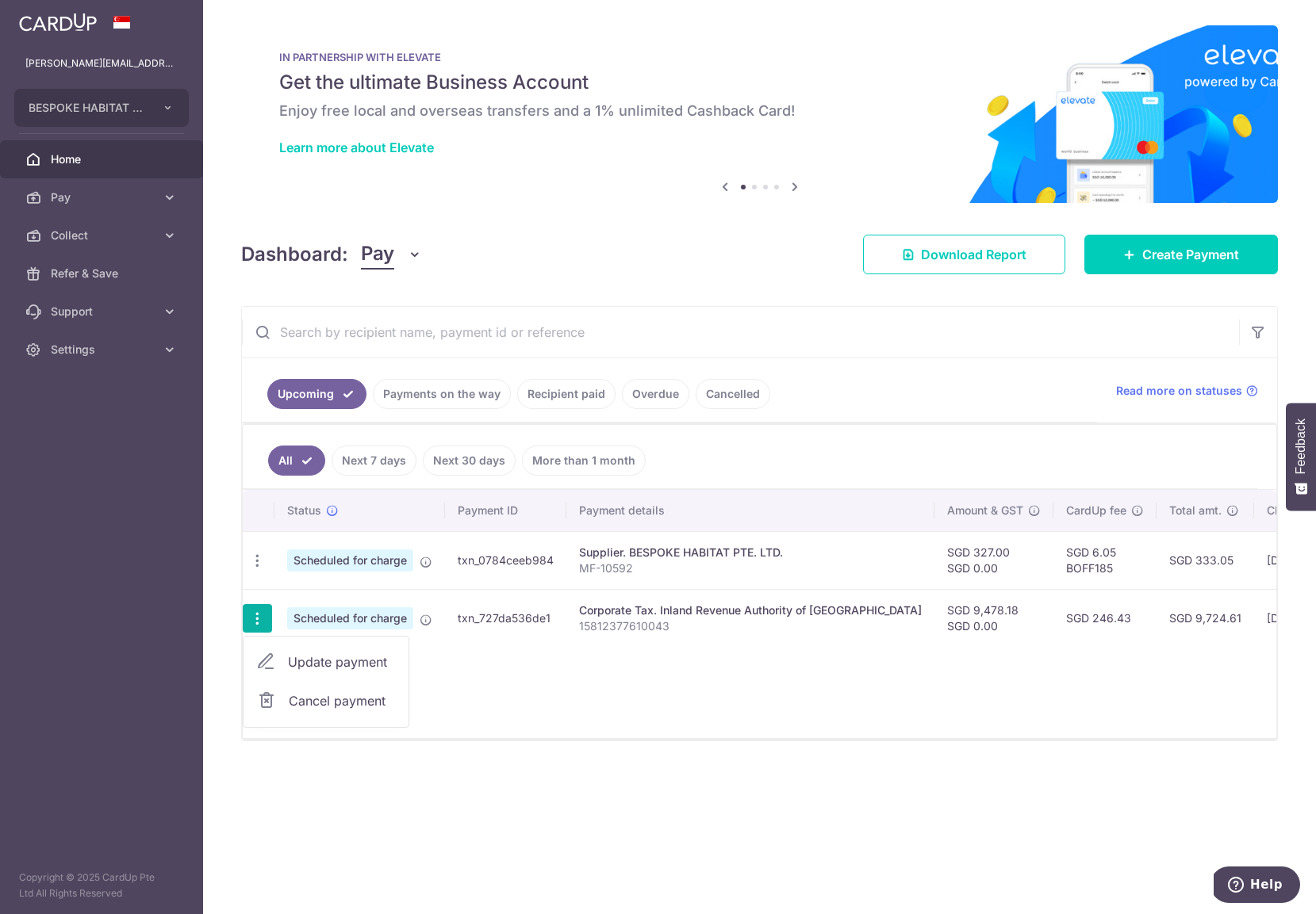
type input "9,478.18"
type input "[DATE]"
type input "15812377610043"
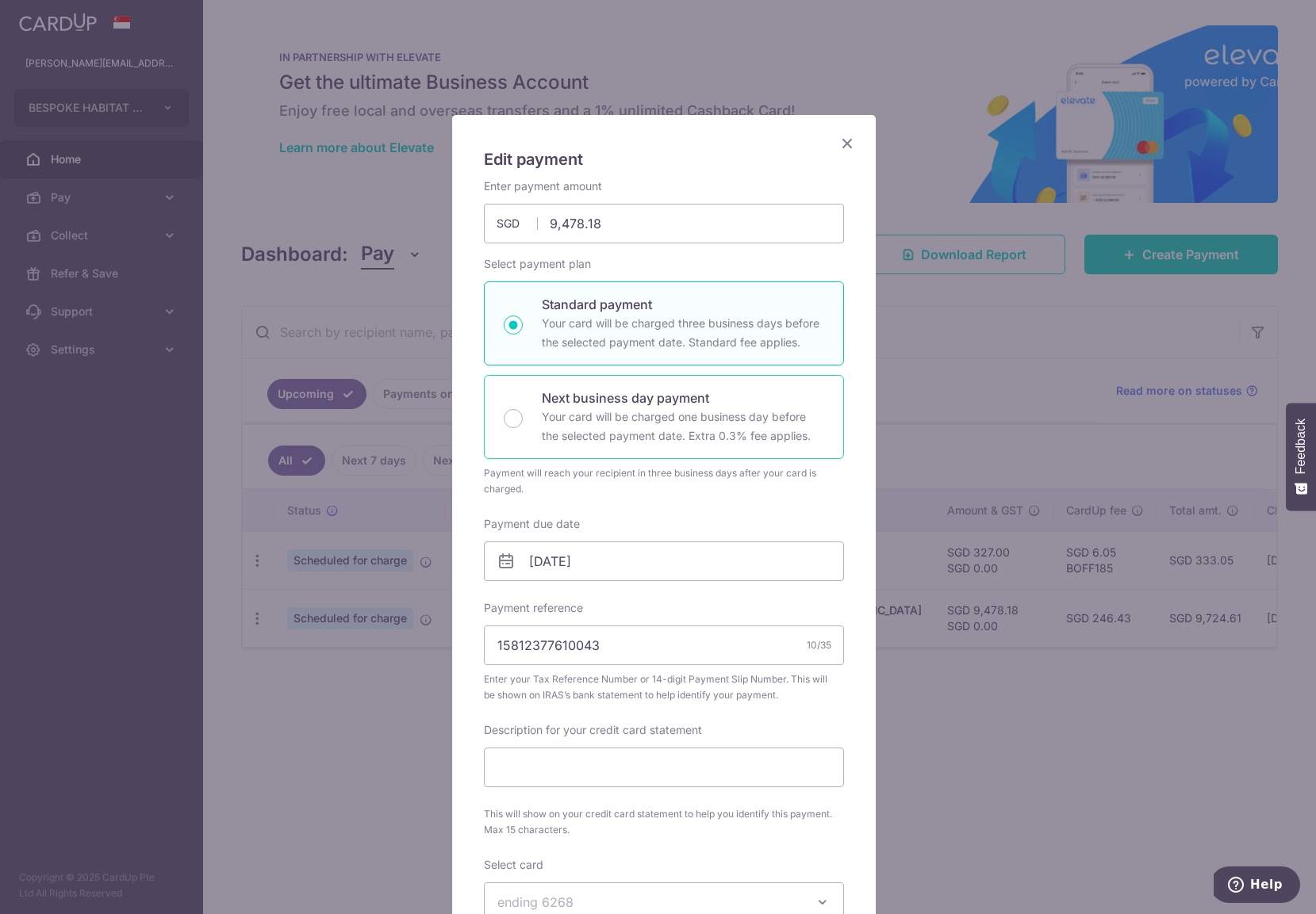
scroll to position [506, 0]
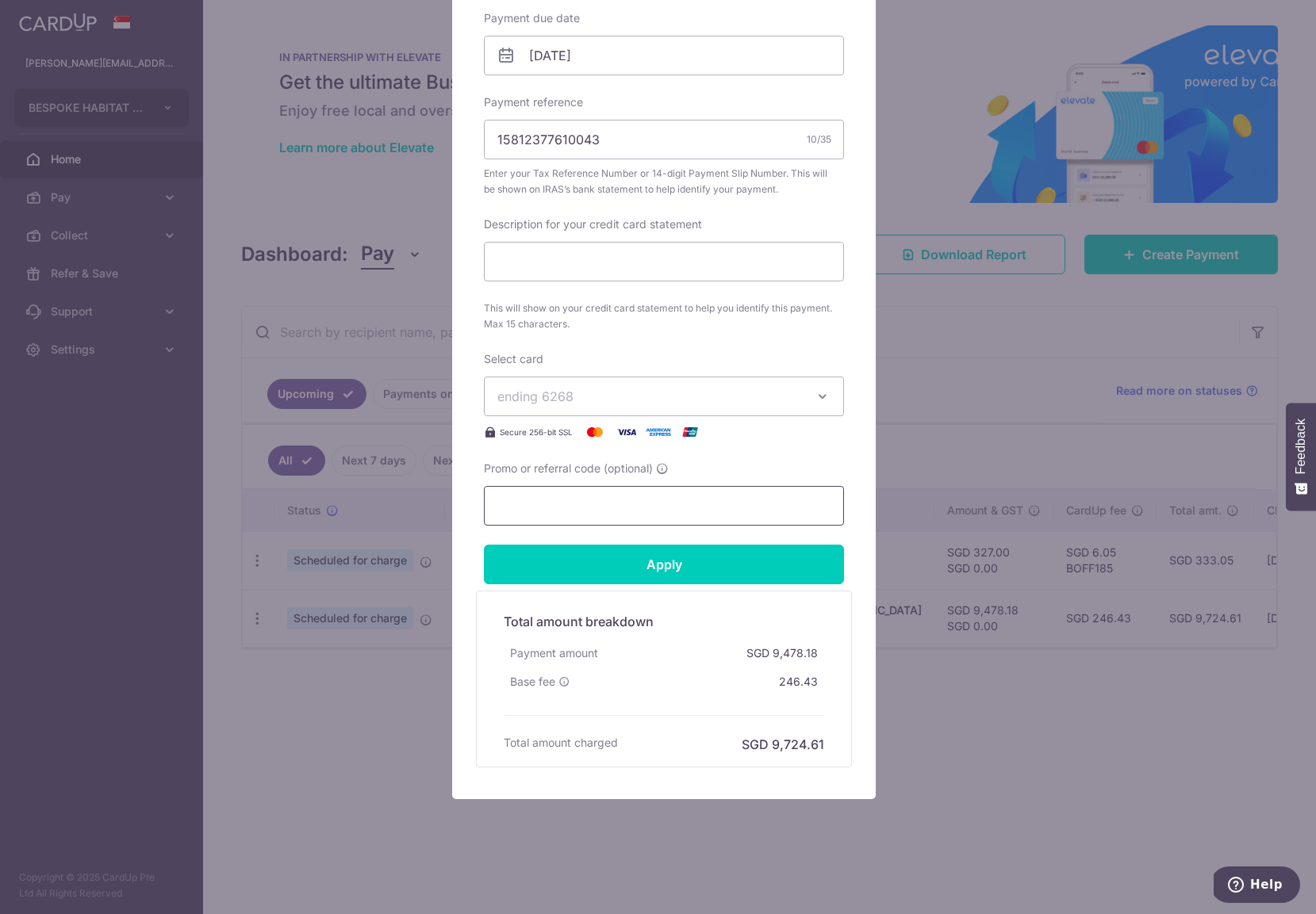
click at [544, 499] on input "Promo or referral code (optional)" at bounding box center [664, 506] width 360 height 39
paste input "BOFF185"
type input "BOFF185"
click at [545, 550] on input "Apply" at bounding box center [664, 565] width 360 height 39
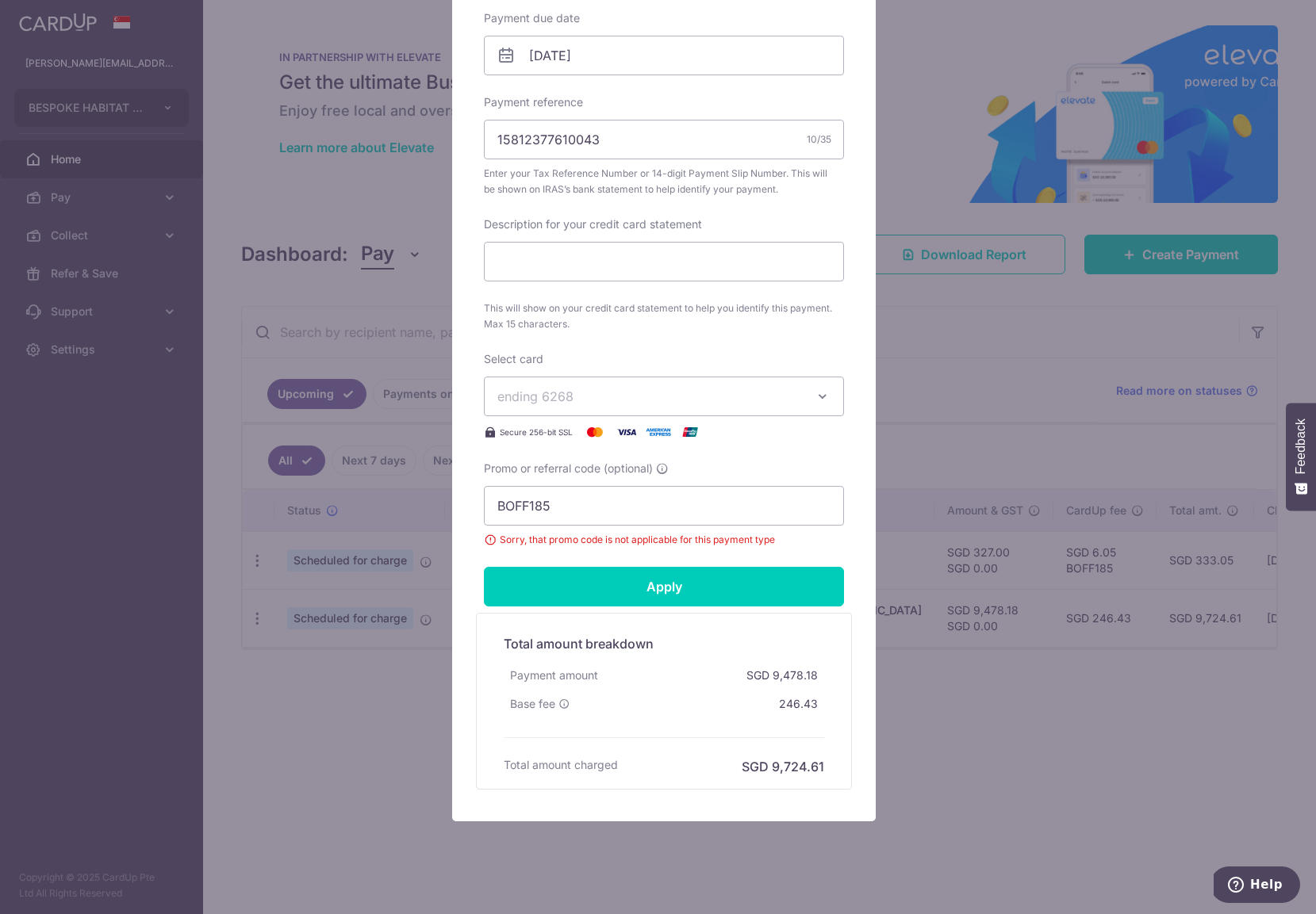
scroll to position [2, 0]
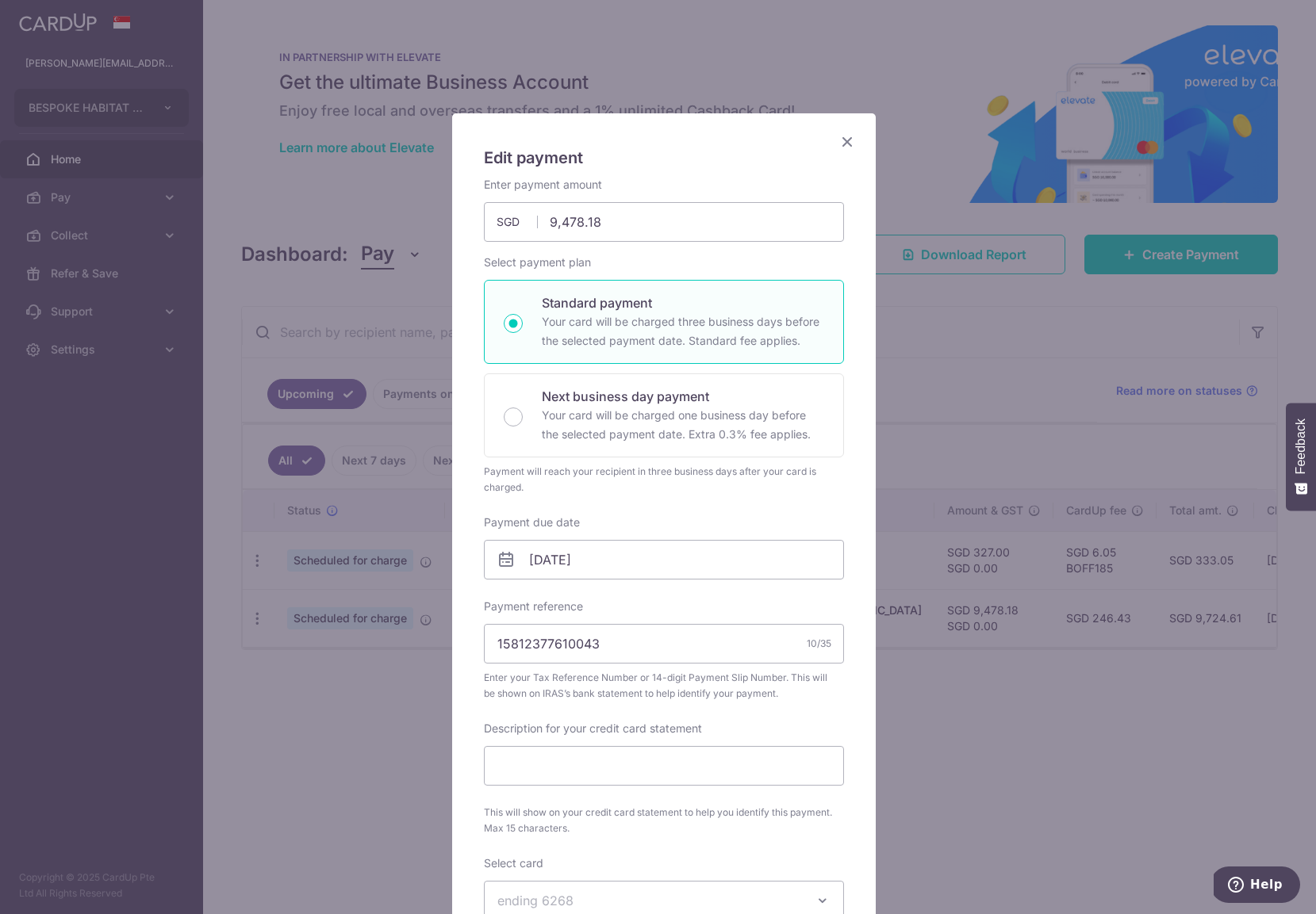
click at [839, 137] on icon "Close" at bounding box center [846, 142] width 19 height 20
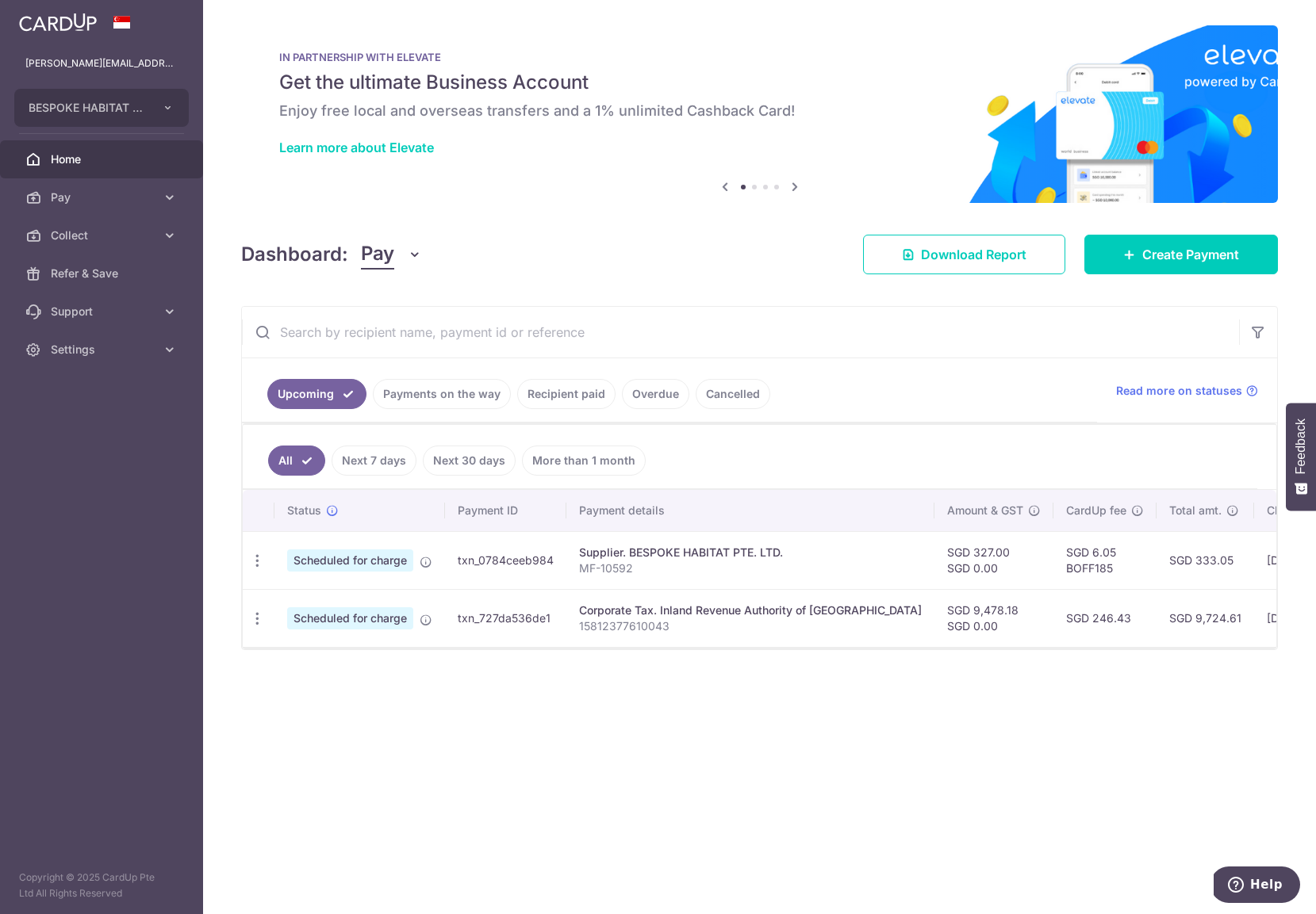
click at [471, 713] on div "× Pause Schedule Pause all future payments in this series Pause just this one p…" at bounding box center [759, 457] width 1113 height 914
